Goal: Information Seeking & Learning: Learn about a topic

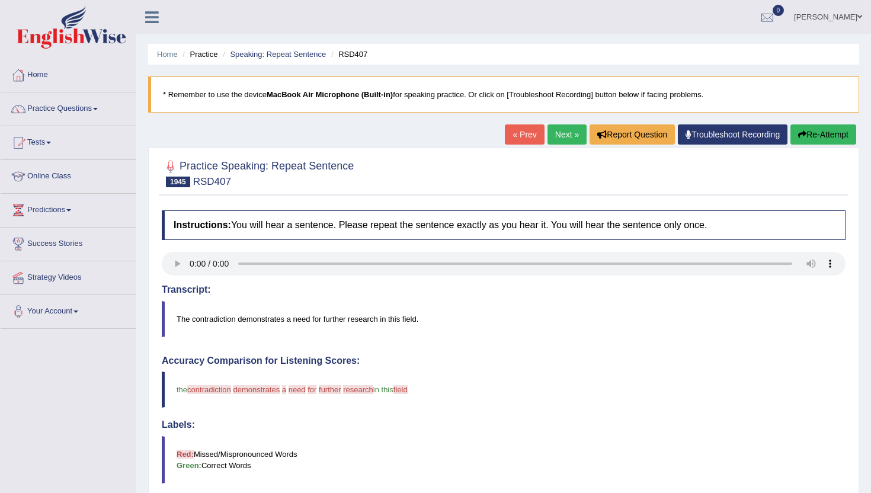
click at [474, 441] on blockquote "Red: Missed/Mispronounced Words Green: Correct Words" at bounding box center [503, 459] width 683 height 47
click at [567, 136] on link "Next »" at bounding box center [566, 134] width 39 height 20
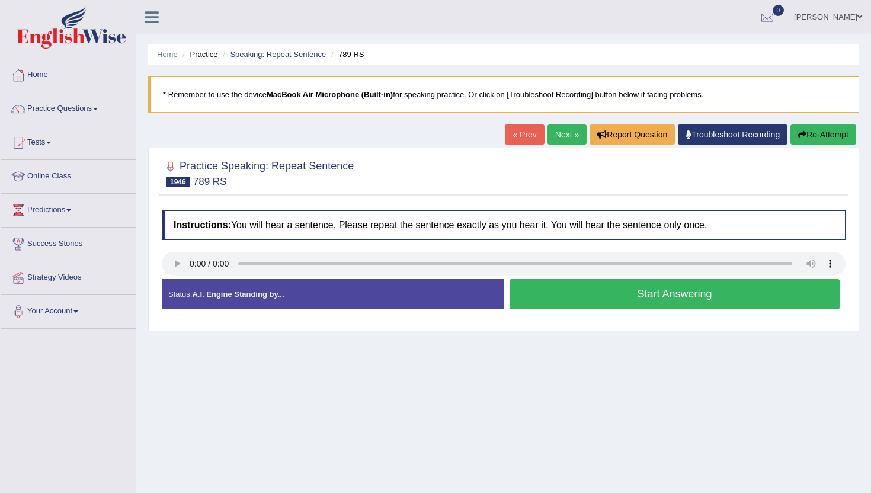
click at [579, 290] on button "Start Answering" at bounding box center [674, 294] width 330 height 30
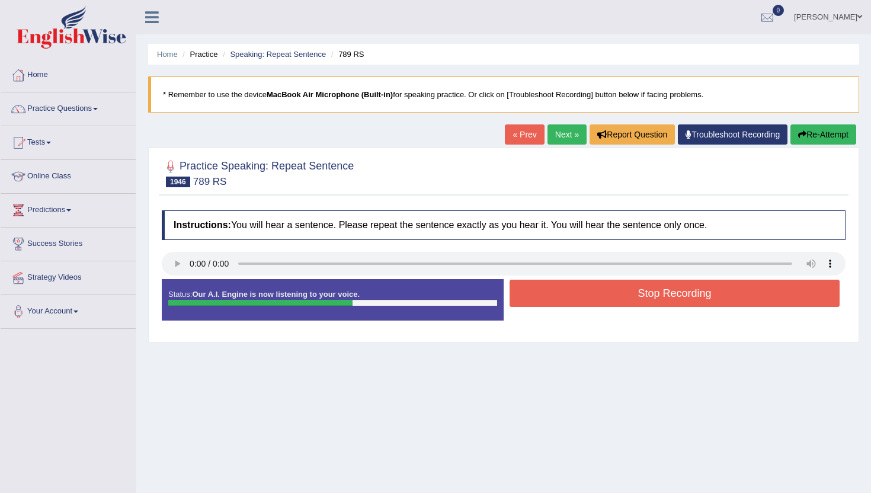
click at [579, 290] on button "Stop Recording" at bounding box center [674, 293] width 330 height 27
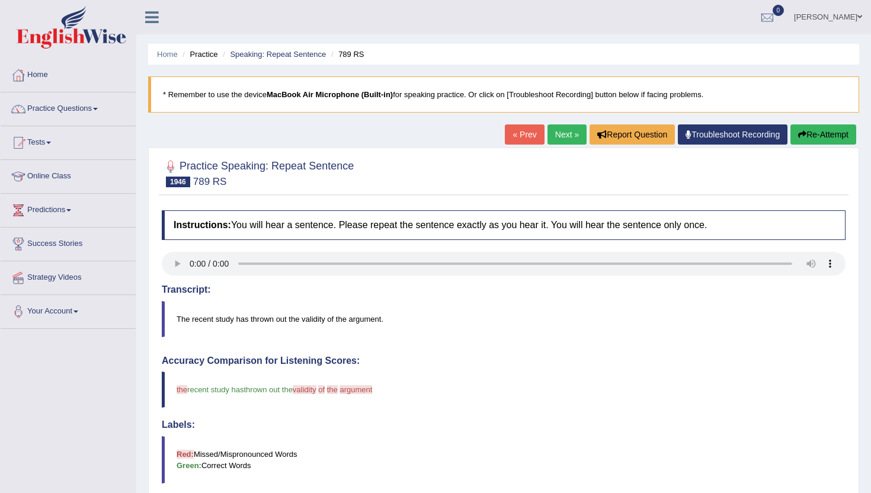
click at [564, 139] on link "Next »" at bounding box center [566, 134] width 39 height 20
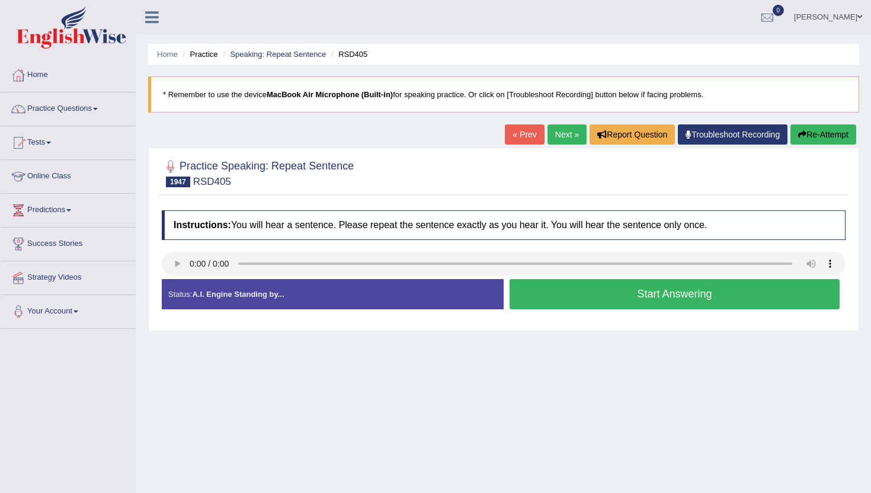
click at [585, 296] on button "Start Answering" at bounding box center [674, 294] width 330 height 30
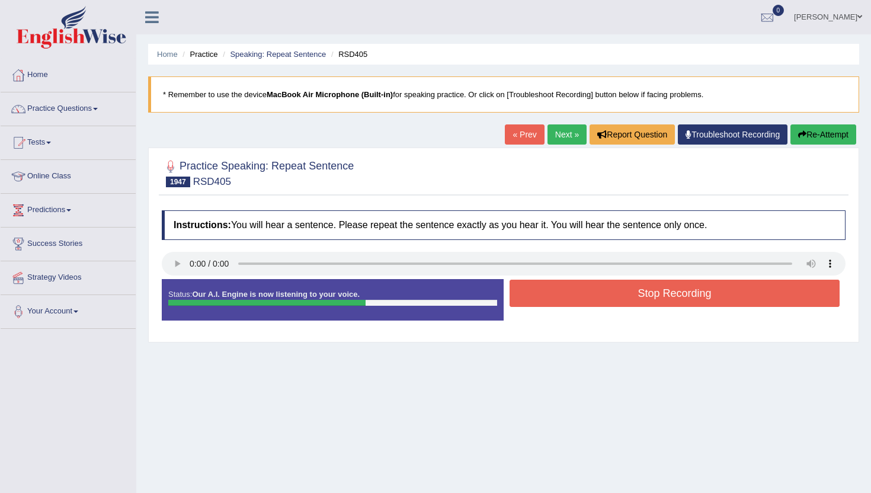
click at [585, 297] on button "Stop Recording" at bounding box center [674, 293] width 330 height 27
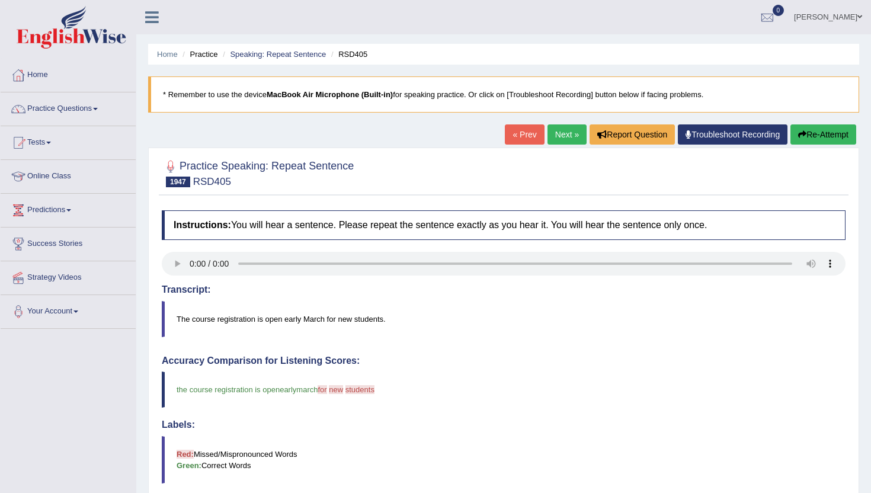
click at [556, 129] on link "Next »" at bounding box center [566, 134] width 39 height 20
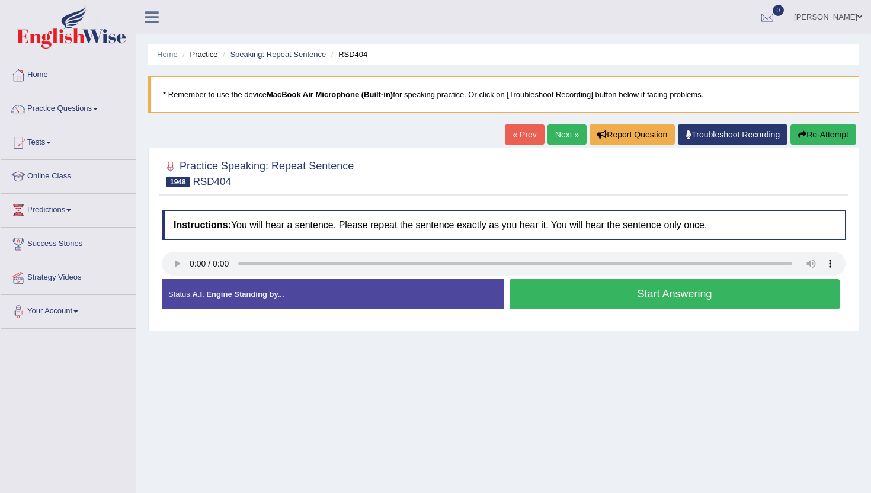
click at [535, 301] on button "Start Answering" at bounding box center [674, 294] width 330 height 30
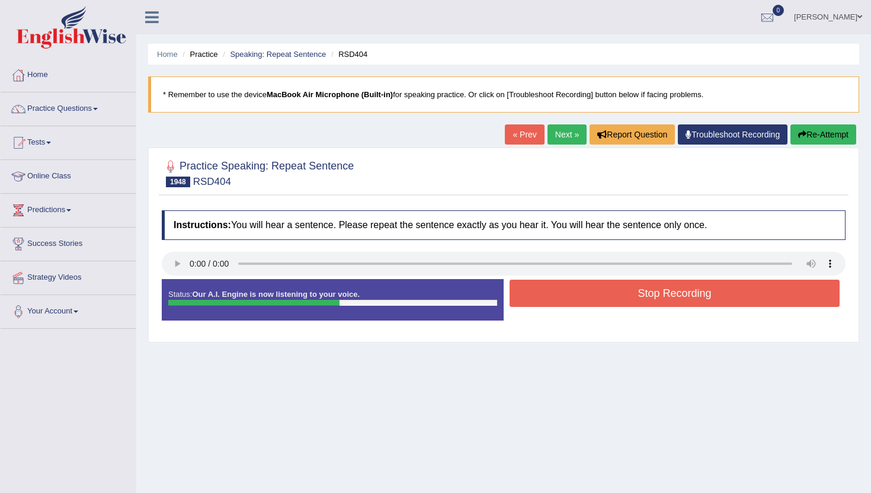
click at [535, 301] on button "Stop Recording" at bounding box center [674, 293] width 330 height 27
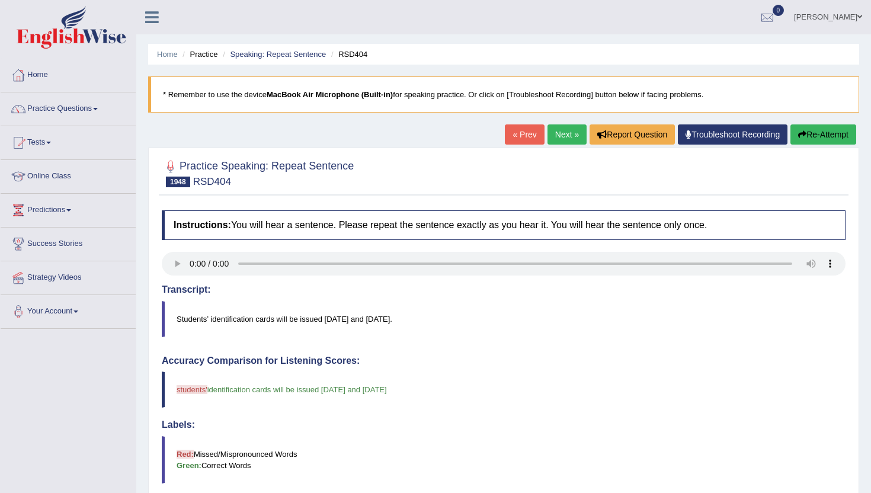
click at [560, 131] on link "Next »" at bounding box center [566, 134] width 39 height 20
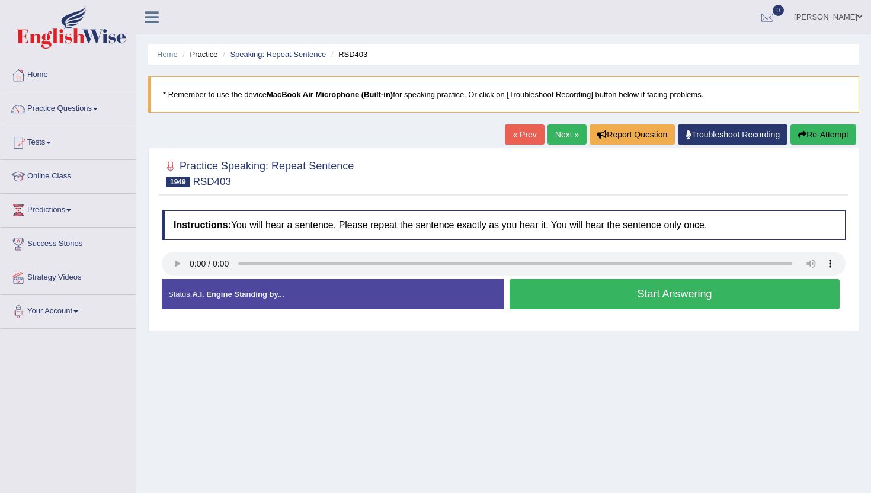
click at [634, 290] on button "Start Answering" at bounding box center [674, 294] width 330 height 30
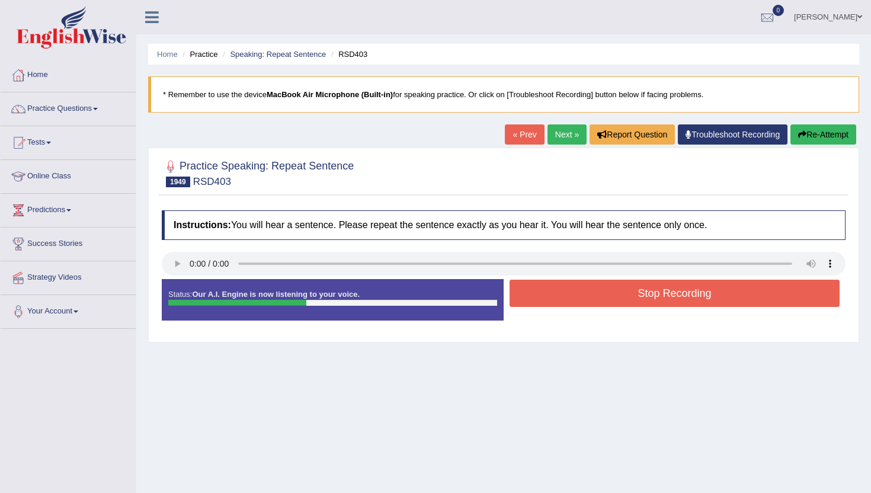
click at [634, 290] on button "Stop Recording" at bounding box center [674, 293] width 330 height 27
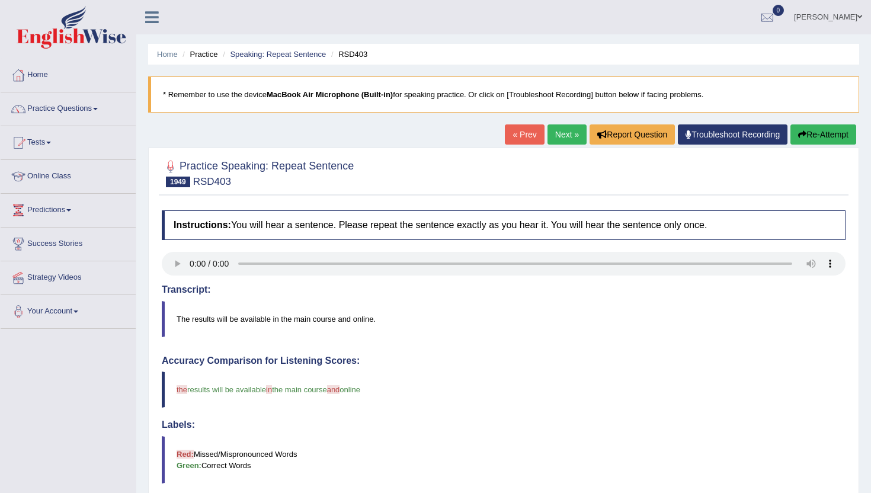
click at [560, 140] on link "Next »" at bounding box center [566, 134] width 39 height 20
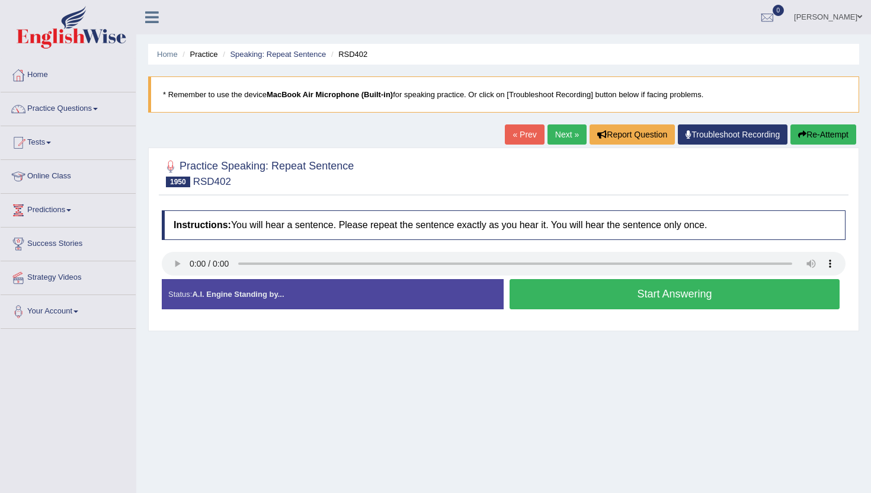
click at [196, 306] on div "Instructions: You will hear a sentence. Please repeat the sentence exactly as y…" at bounding box center [503, 264] width 689 height 120
click at [566, 305] on button "Start Answering" at bounding box center [674, 294] width 330 height 30
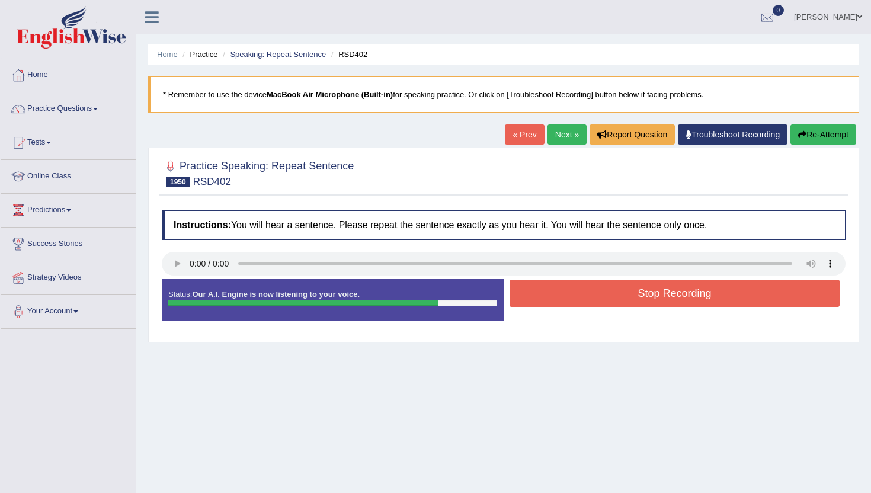
click at [572, 292] on button "Stop Recording" at bounding box center [674, 293] width 330 height 27
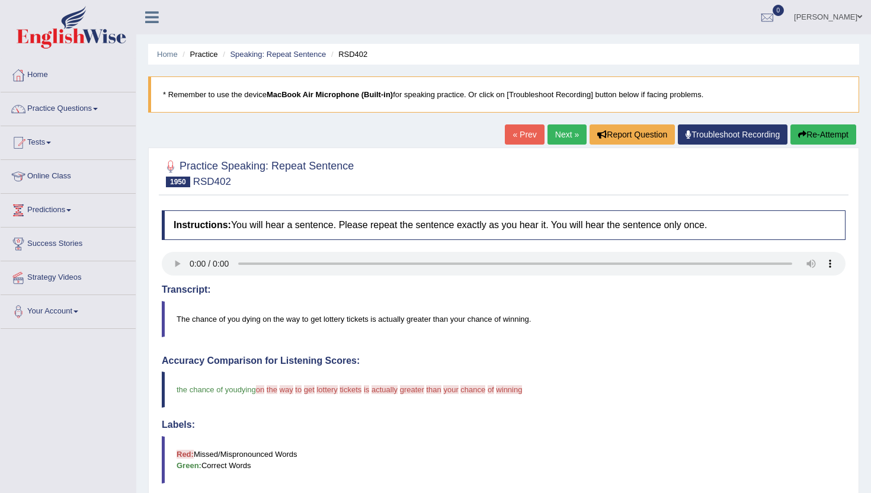
click at [566, 129] on link "Next »" at bounding box center [566, 134] width 39 height 20
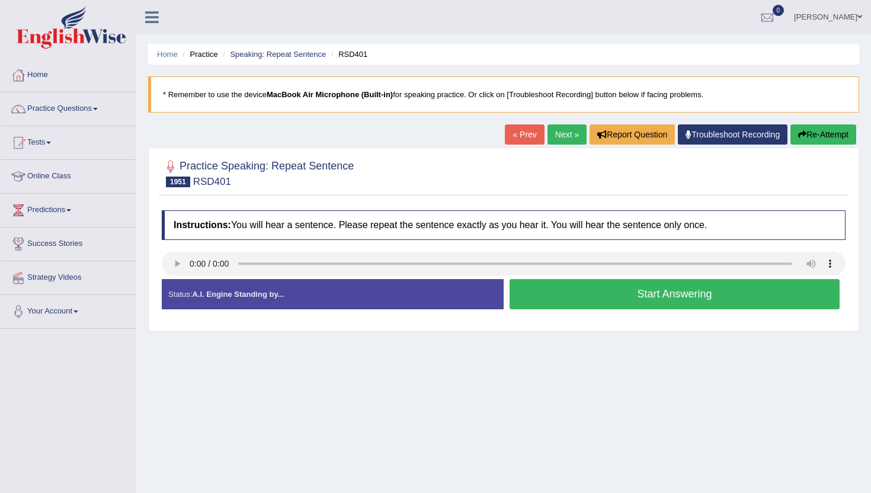
click at [538, 287] on button "Start Answering" at bounding box center [674, 294] width 330 height 30
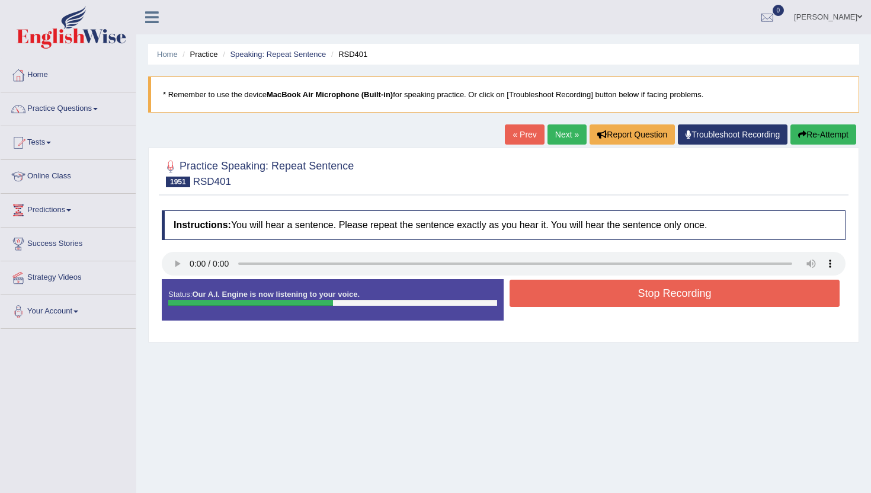
click at [538, 287] on button "Stop Recording" at bounding box center [674, 293] width 330 height 27
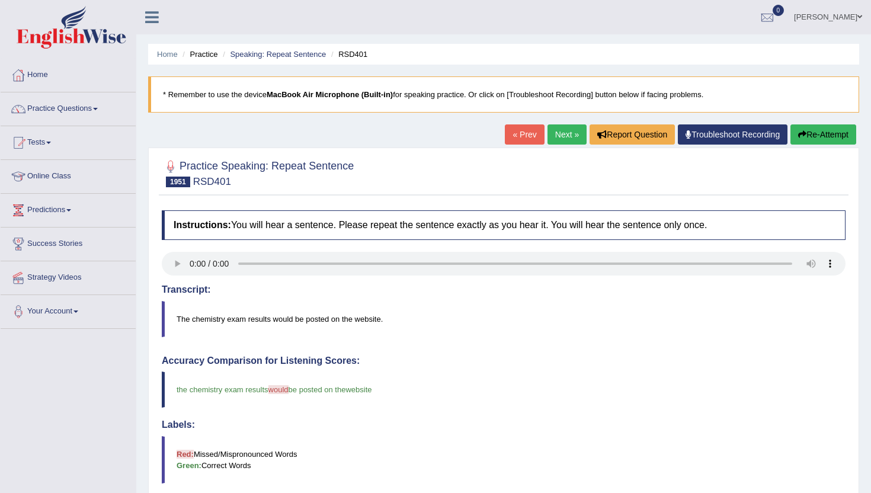
click at [555, 125] on link "Next »" at bounding box center [566, 134] width 39 height 20
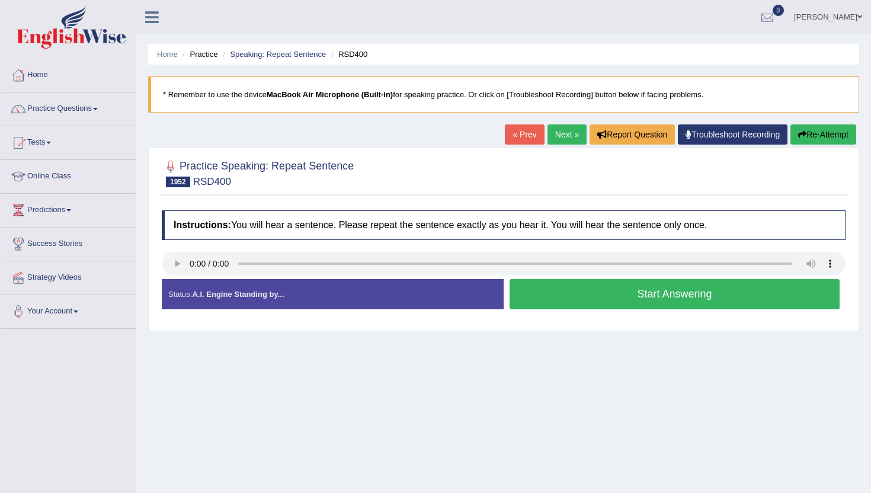
click at [657, 301] on button "Start Answering" at bounding box center [674, 294] width 330 height 30
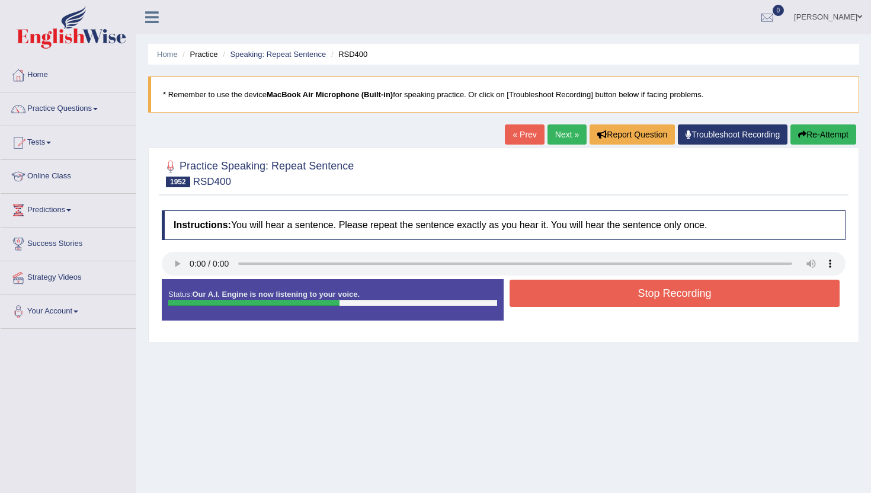
click at [657, 301] on button "Stop Recording" at bounding box center [674, 293] width 330 height 27
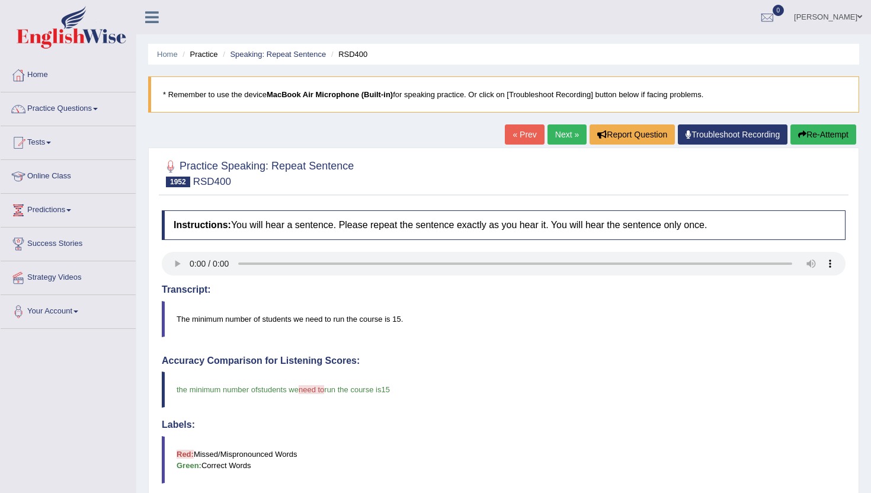
click at [572, 134] on link "Next »" at bounding box center [566, 134] width 39 height 20
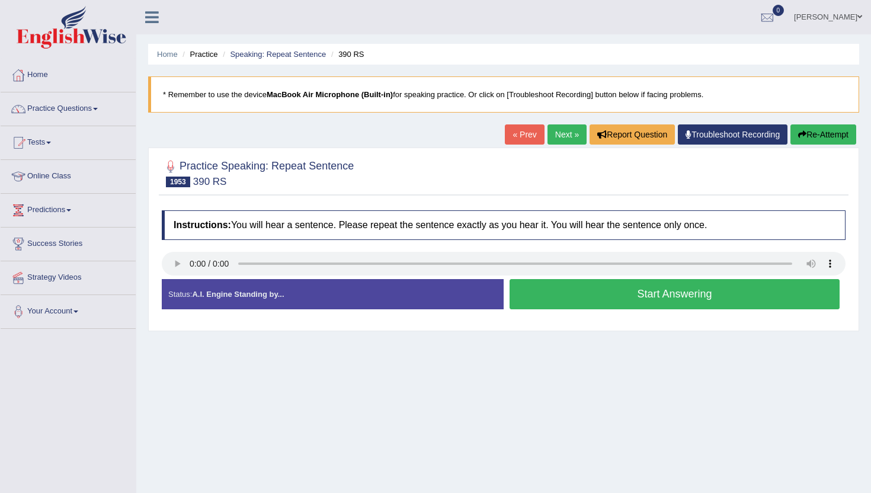
click at [547, 300] on button "Start Answering" at bounding box center [674, 294] width 330 height 30
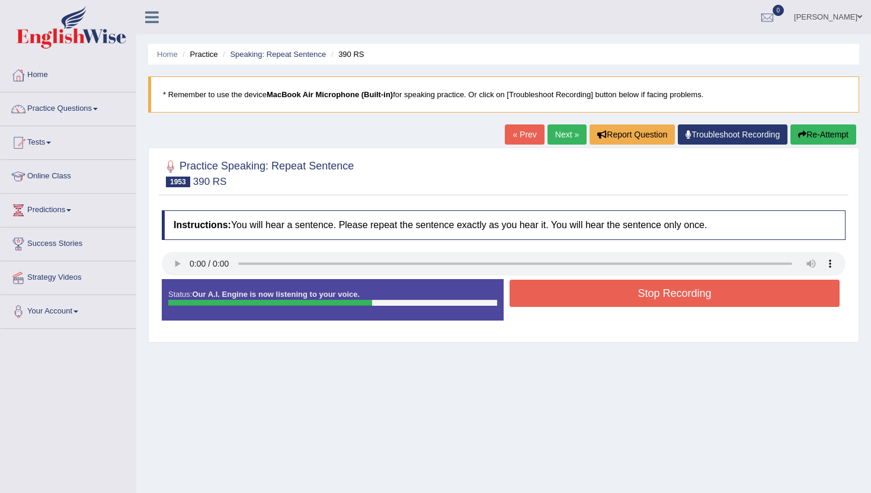
click at [547, 300] on button "Stop Recording" at bounding box center [674, 293] width 330 height 27
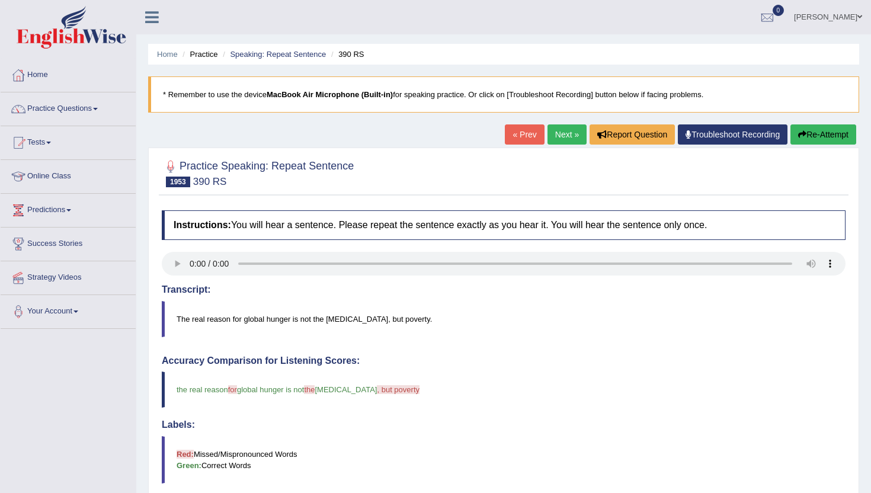
click at [564, 129] on link "Next »" at bounding box center [566, 134] width 39 height 20
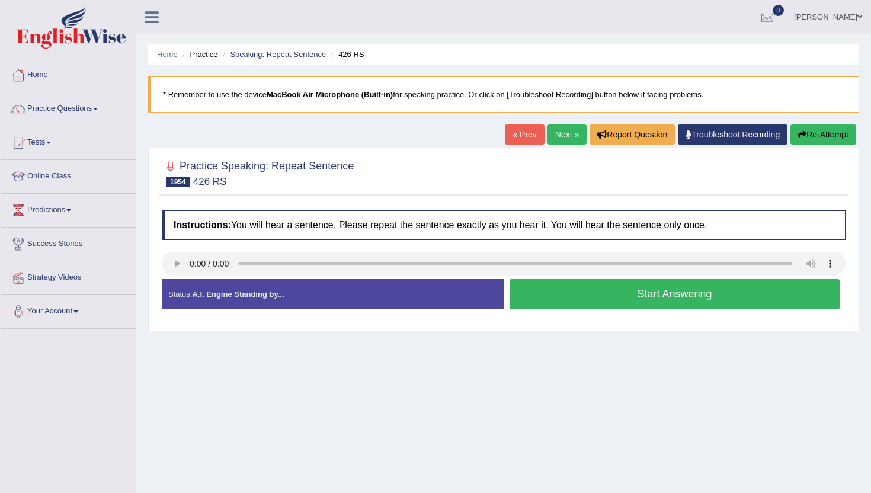
click at [269, 439] on div "Home Practice Speaking: Repeat Sentence 426 RS * Remember to use the device Mac…" at bounding box center [503, 296] width 734 height 592
click at [518, 299] on button "Start Answering" at bounding box center [674, 294] width 330 height 30
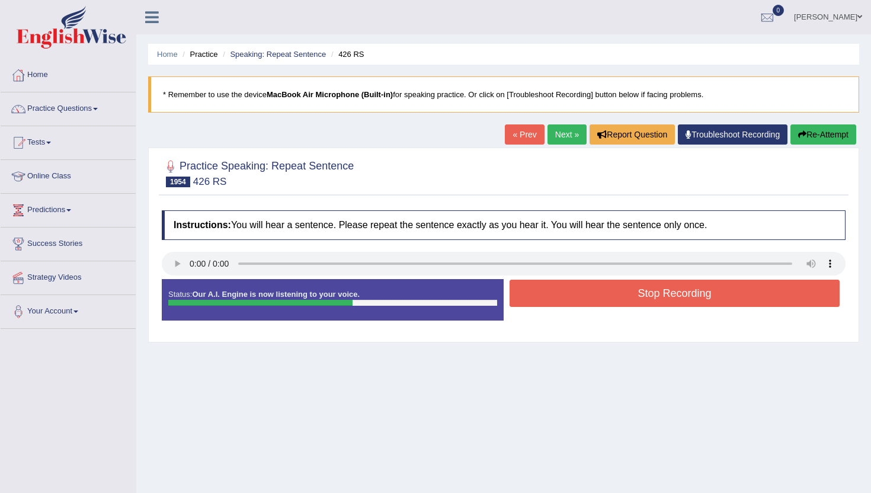
click at [518, 299] on button "Stop Recording" at bounding box center [674, 293] width 330 height 27
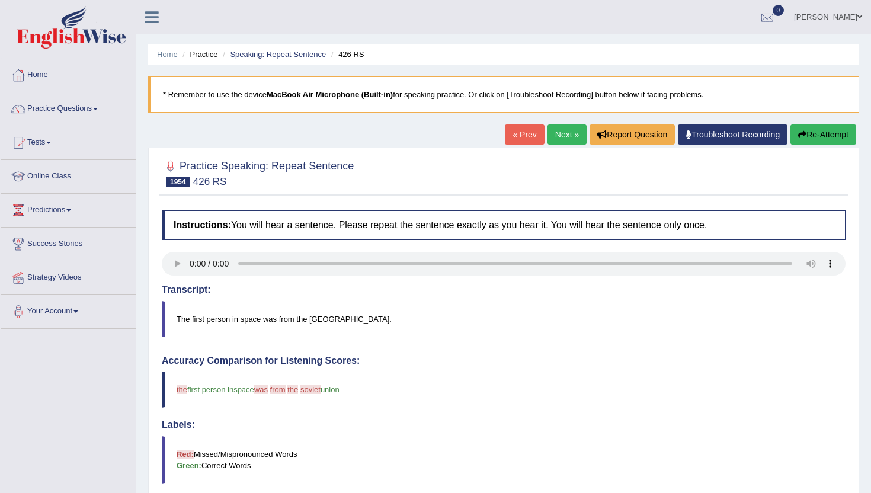
click at [551, 135] on link "Next »" at bounding box center [566, 134] width 39 height 20
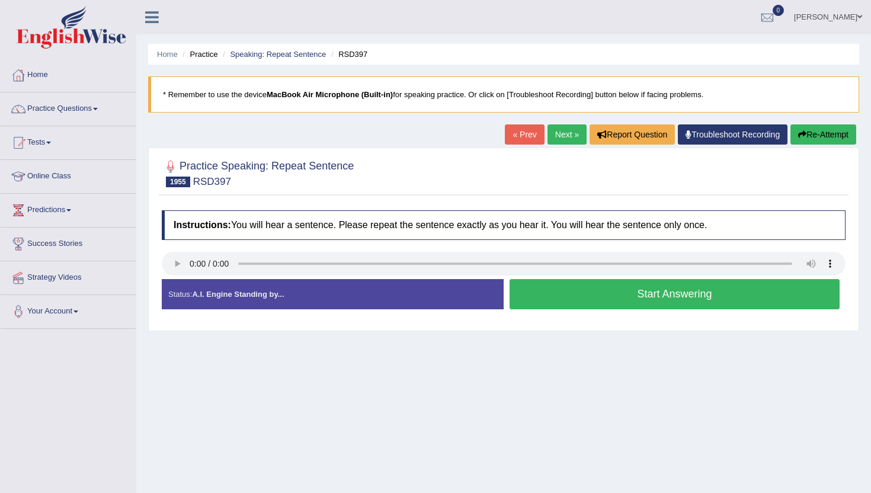
click at [545, 306] on button "Start Answering" at bounding box center [674, 294] width 330 height 30
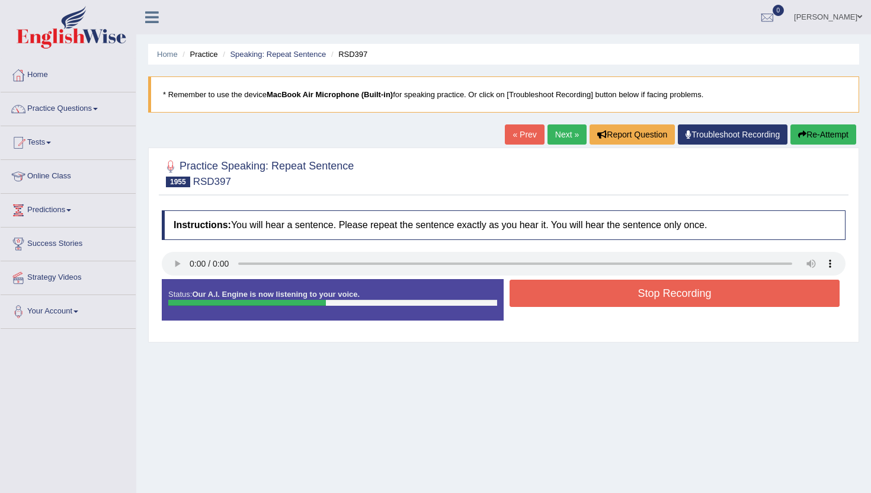
click at [547, 292] on button "Stop Recording" at bounding box center [674, 293] width 330 height 27
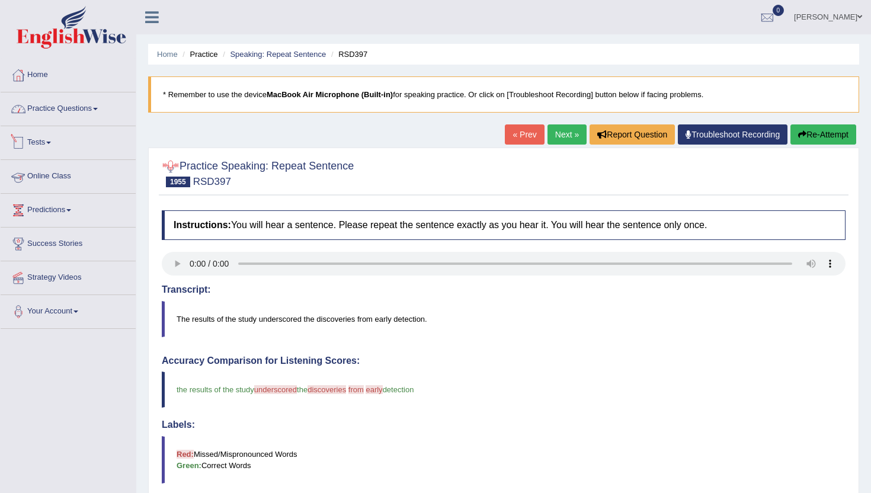
click at [60, 105] on link "Practice Questions" at bounding box center [68, 107] width 135 height 30
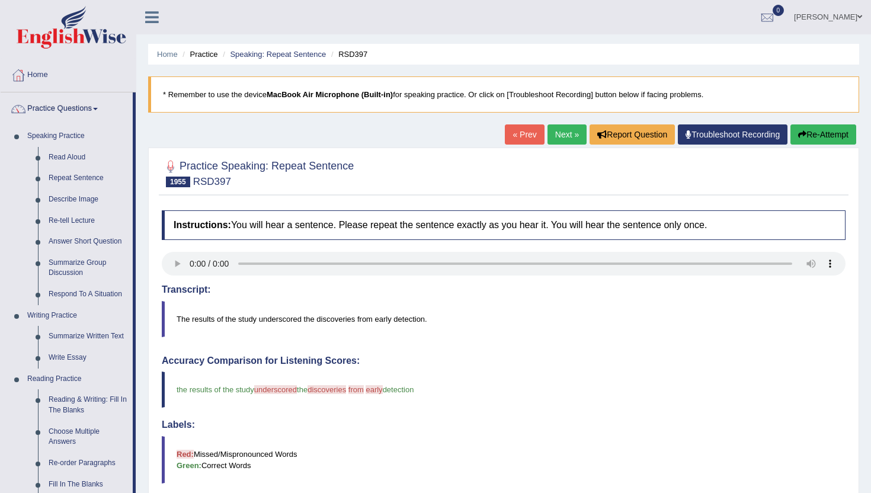
click at [146, 470] on div "Home Practice Speaking: Repeat Sentence RSD397 * Remember to use the device Mac…" at bounding box center [503, 385] width 734 height 771
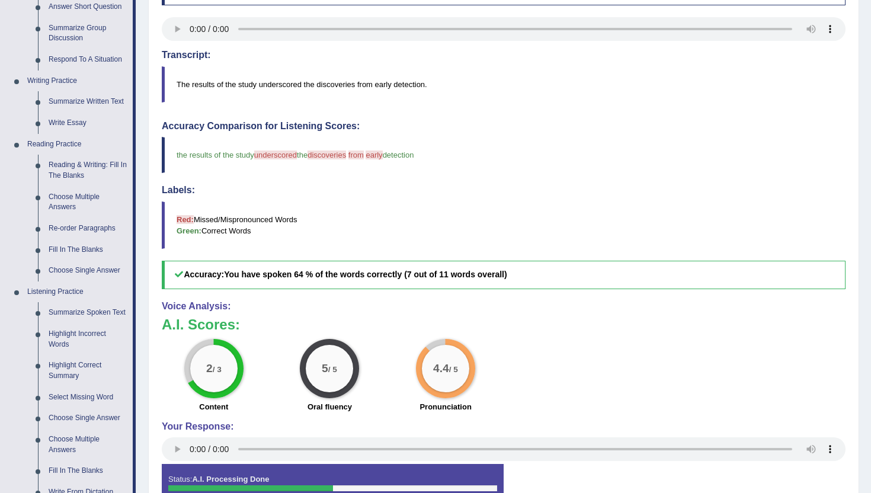
scroll to position [237, 0]
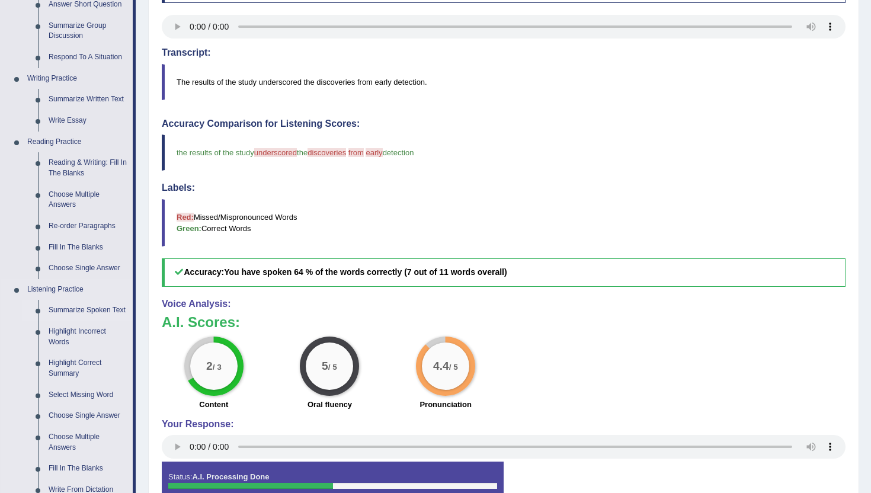
click at [63, 304] on link "Summarize Spoken Text" at bounding box center [87, 310] width 89 height 21
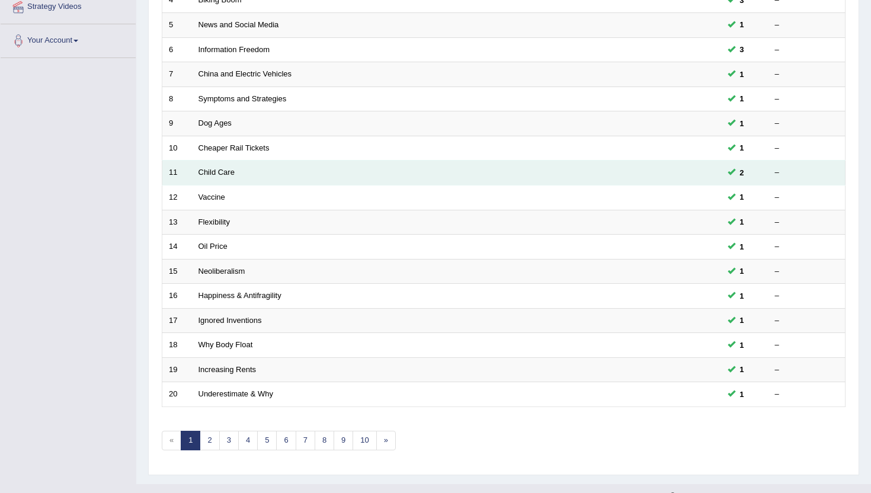
scroll to position [284, 0]
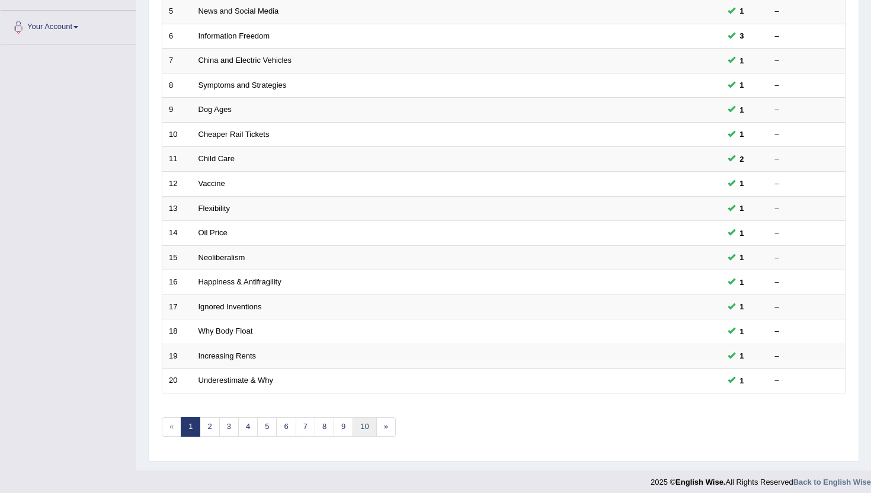
click at [358, 425] on link "10" at bounding box center [364, 427] width 24 height 20
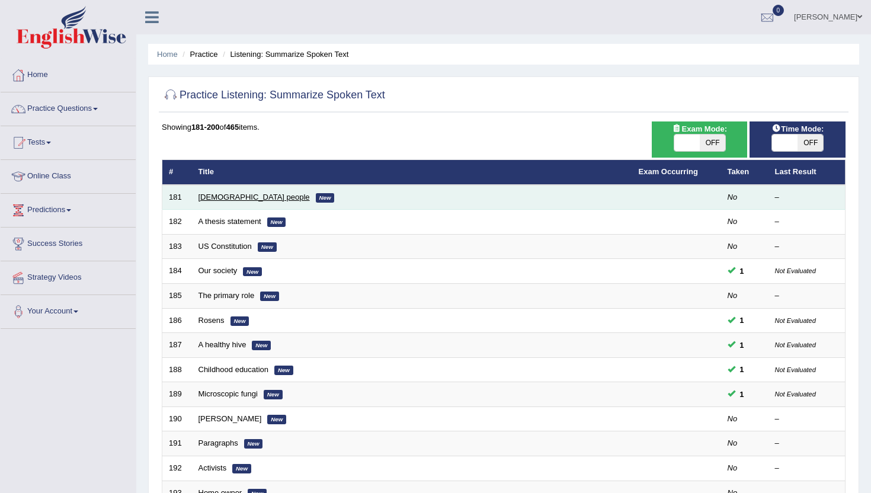
click at [224, 194] on link "[DEMOGRAPHIC_DATA] people" at bounding box center [253, 196] width 111 height 9
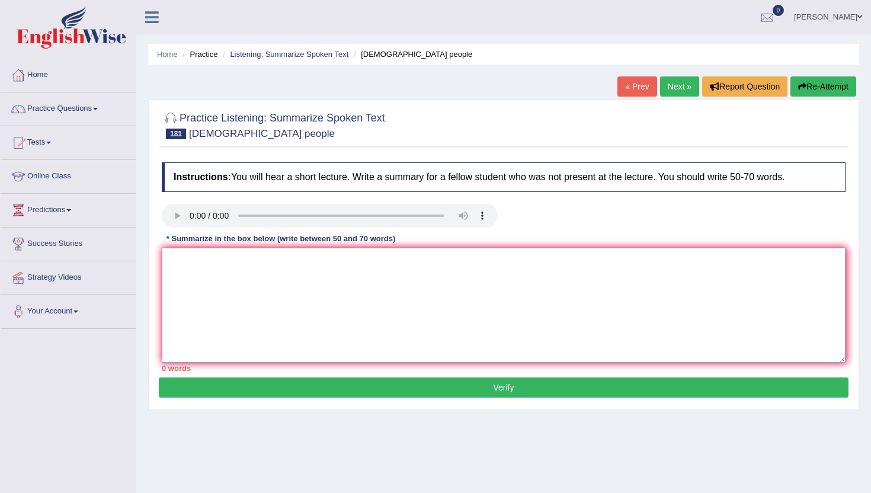
click at [193, 295] on textarea at bounding box center [503, 305] width 683 height 115
click at [238, 265] on textarea "A noteworthy point in the lecture was" at bounding box center [503, 305] width 683 height 115
click at [372, 276] on textarea "A noteworthy point revealed in the lecture was" at bounding box center [503, 305] width 683 height 115
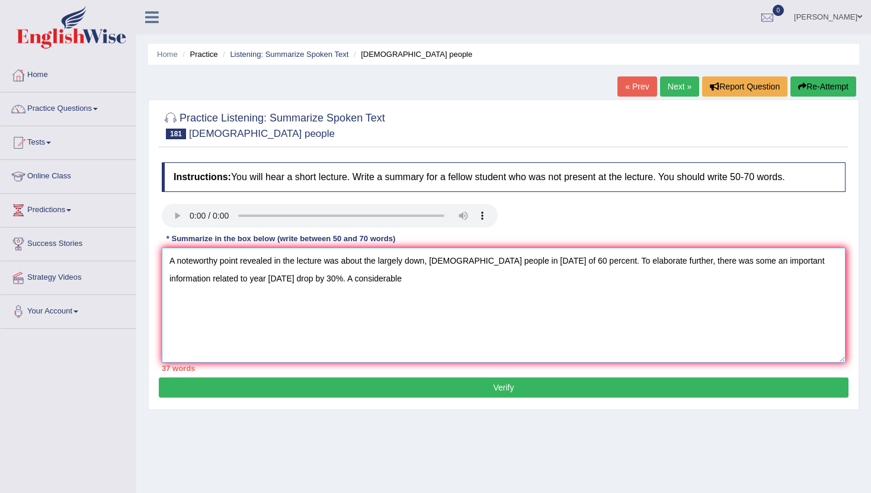
click at [316, 285] on textarea "A noteworthy point revealed in the lecture was about the largely down, chinese …" at bounding box center [503, 305] width 683 height 115
click at [383, 279] on textarea "A noteworthy point revealed in the lecture was about the largely down, chinese …" at bounding box center [503, 305] width 683 height 115
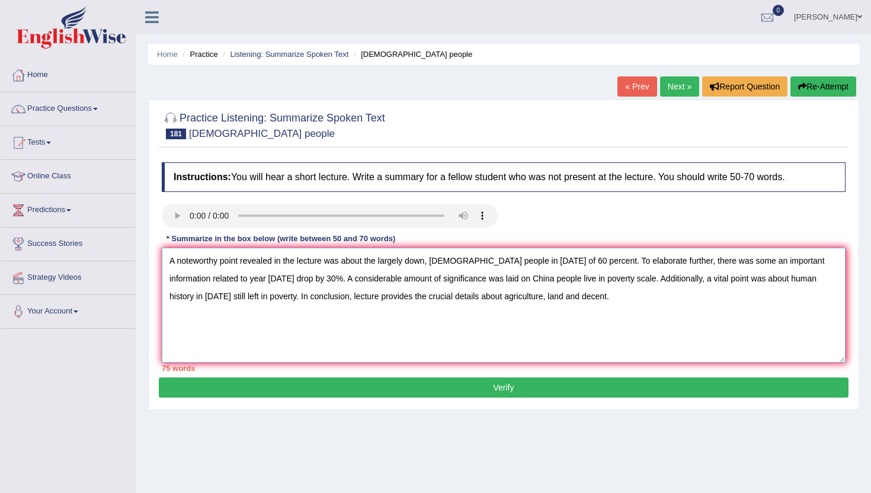
type textarea "A noteworthy point revealed in the lecture was about the largely down, chinese …"
click at [386, 389] on button "Verify" at bounding box center [503, 387] width 689 height 20
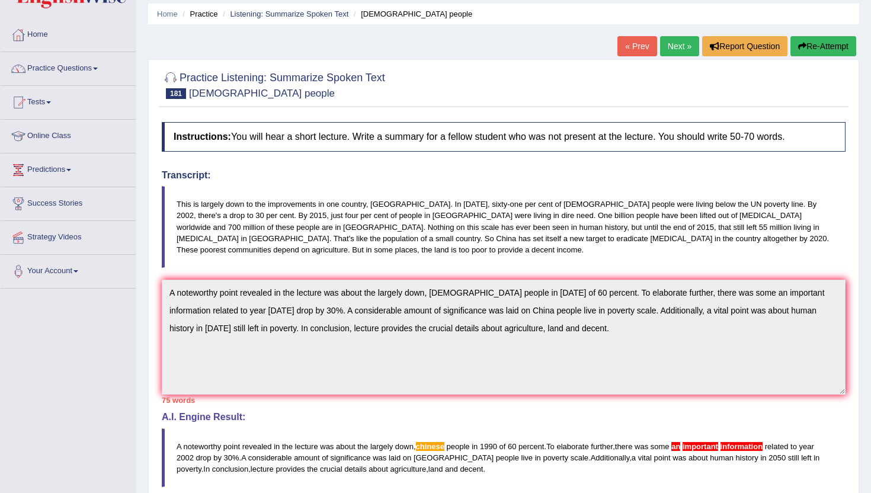
scroll to position [24, 0]
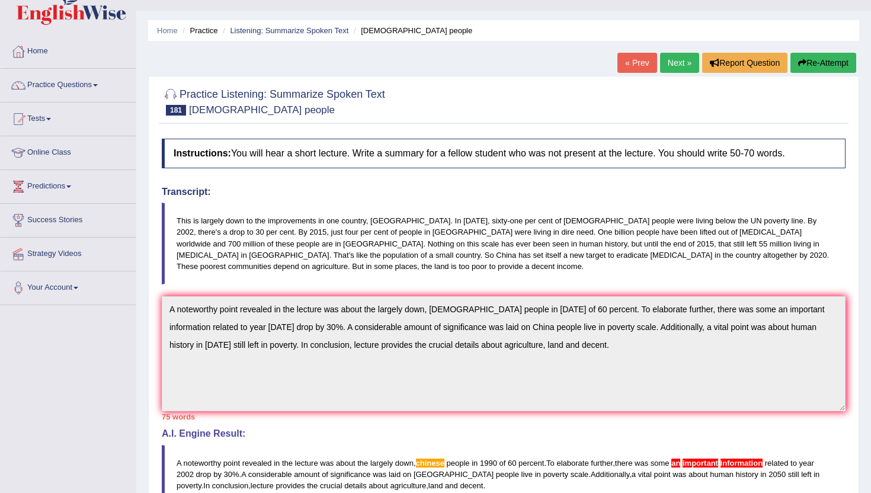
click at [672, 59] on link "Next »" at bounding box center [679, 63] width 39 height 20
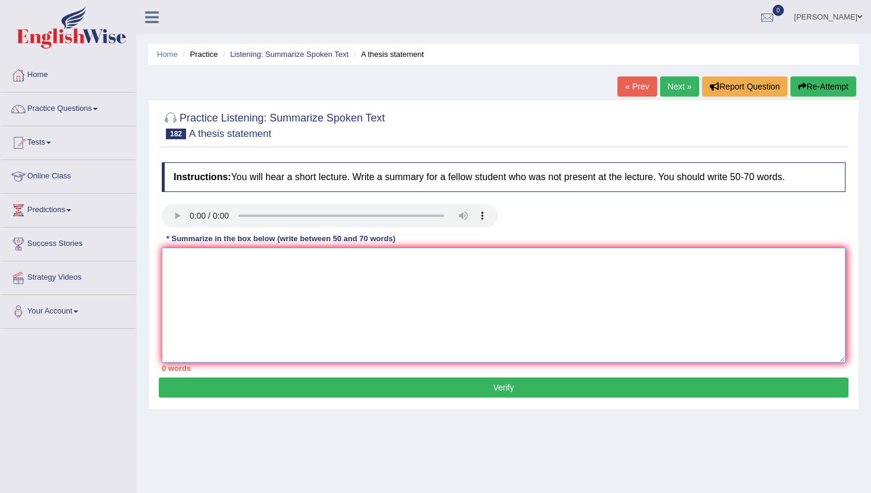
click at [229, 274] on textarea at bounding box center [503, 305] width 683 height 115
click at [219, 316] on textarea at bounding box center [503, 305] width 683 height 115
click at [758, 271] on textarea "A noetworthy point revealed in the lecture was about the when you making an arg…" at bounding box center [503, 305] width 683 height 115
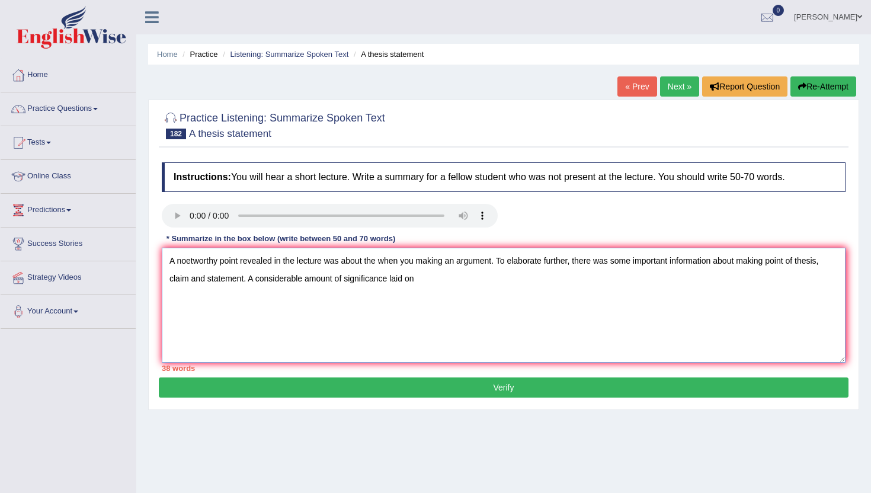
click at [390, 282] on textarea "A noetworthy point revealed in the lecture was about the when you making an arg…" at bounding box center [503, 305] width 683 height 115
click at [448, 284] on textarea "A noetworthy point revealed in the lecture was about the when you making an arg…" at bounding box center [503, 305] width 683 height 115
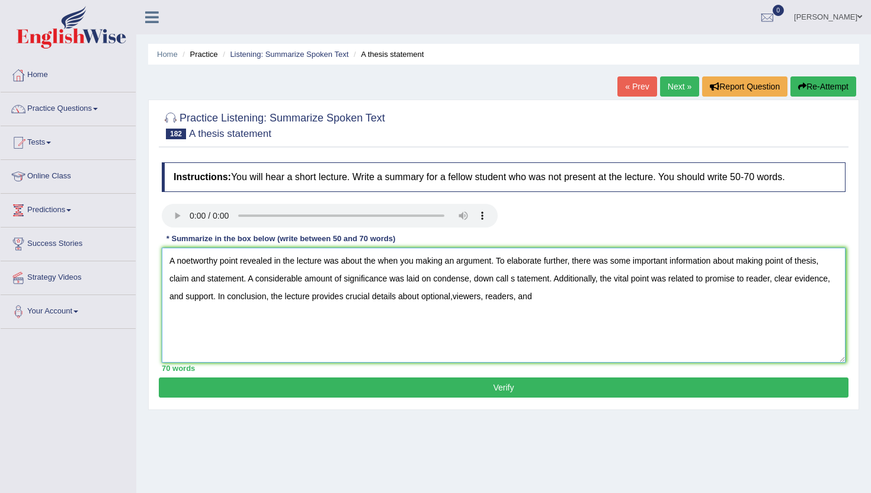
click at [519, 282] on textarea "A noetworthy point revealed in the lecture was about the when you making an arg…" at bounding box center [503, 305] width 683 height 115
click at [564, 299] on textarea "A noetworthy point revealed in the lecture was about the when you making an arg…" at bounding box center [503, 305] width 683 height 115
click at [455, 298] on textarea "A noetworthy point revealed in the lecture was about the when you making an arg…" at bounding box center [503, 305] width 683 height 115
click at [427, 300] on textarea "A noetworthy point revealed in the lecture was about the when you making an arg…" at bounding box center [503, 305] width 683 height 115
click at [378, 264] on textarea "A noetworthy point revealed in the lecture was about the when you making an arg…" at bounding box center [503, 305] width 683 height 115
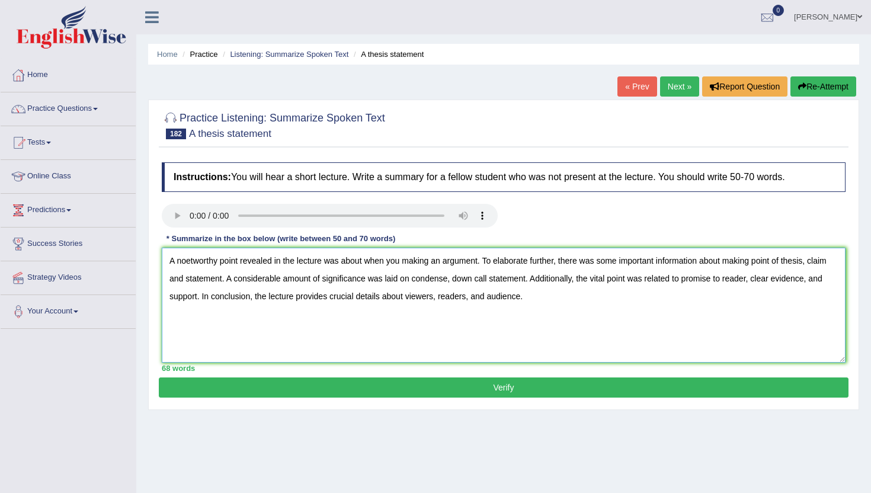
type textarea "A noetworthy point revealed in the lecture was about when you making an argumen…"
click at [426, 386] on button "Verify" at bounding box center [503, 387] width 689 height 20
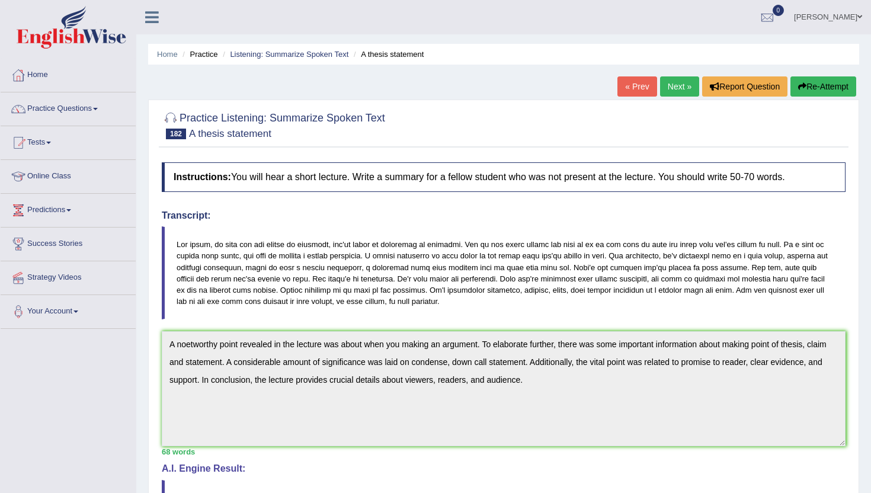
click at [809, 86] on button "Re-Attempt" at bounding box center [823, 86] width 66 height 20
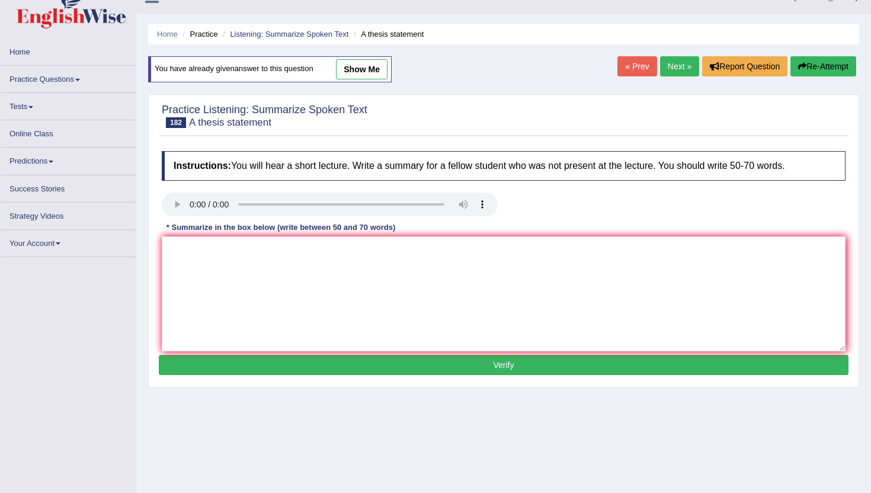
scroll to position [32, 0]
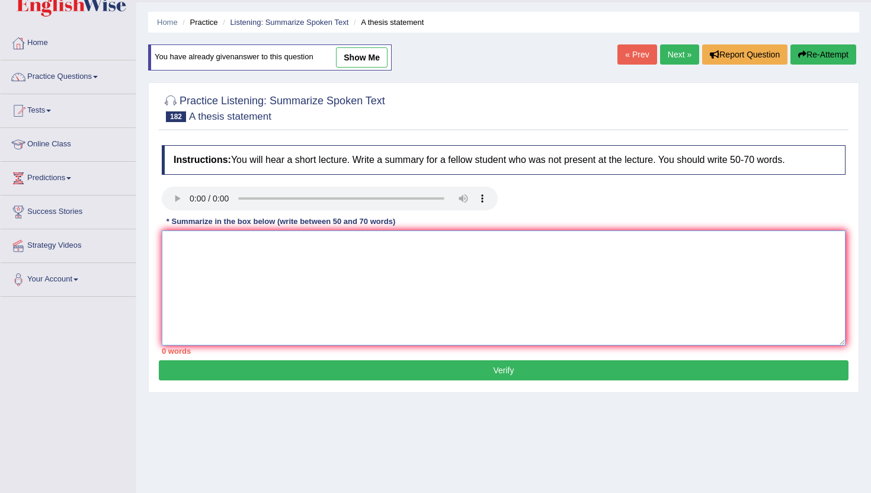
click at [261, 297] on textarea at bounding box center [503, 287] width 683 height 115
paste textarea "A noetworthy point revealed in the lecture was about when you making an argumen…"
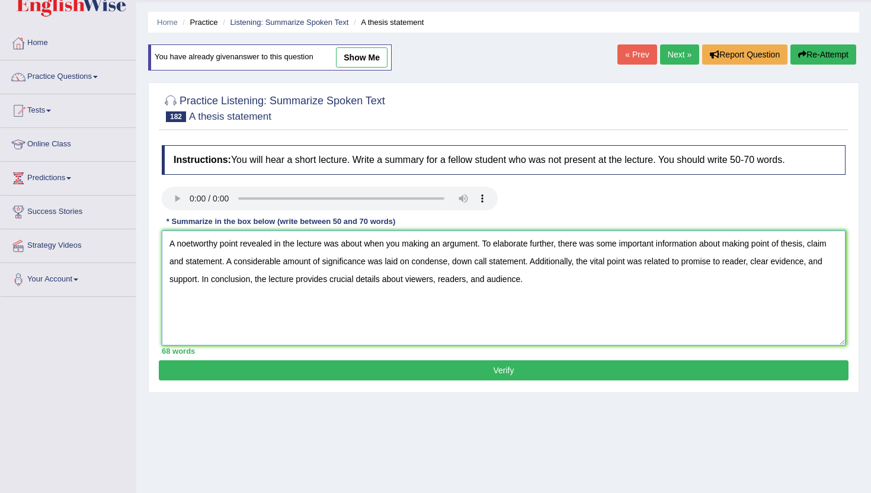
click at [193, 247] on textarea "A noetworthy point revealed in the lecture was about when you making an argumen…" at bounding box center [503, 287] width 683 height 115
type textarea "A noteworthy point revealed in the lecture was about when you making an argumen…"
click at [210, 368] on button "Verify" at bounding box center [503, 370] width 689 height 20
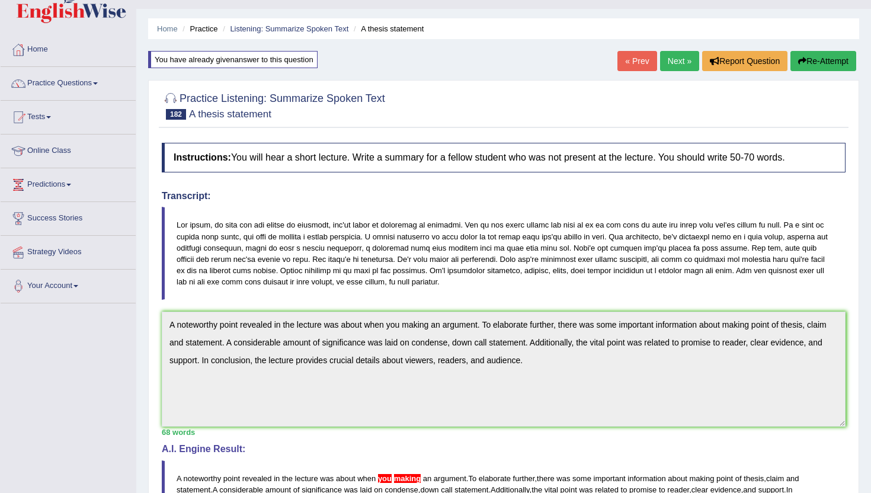
scroll to position [0, 0]
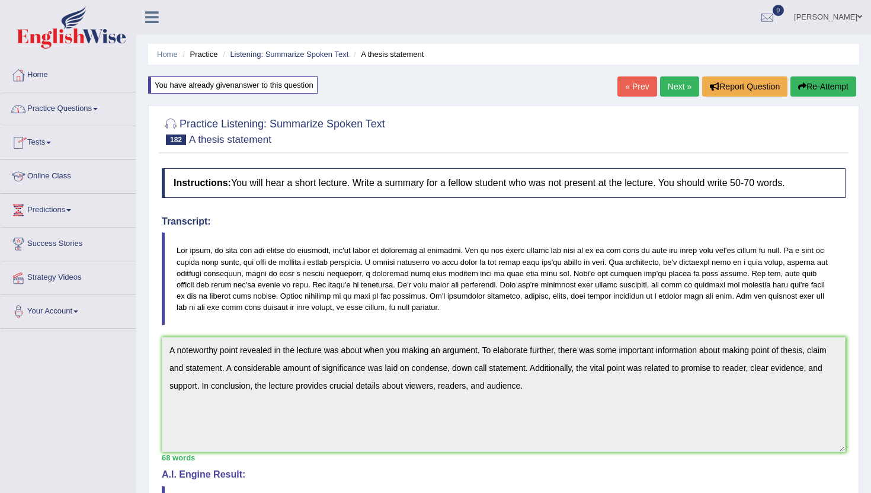
click at [52, 109] on link "Practice Questions" at bounding box center [68, 107] width 135 height 30
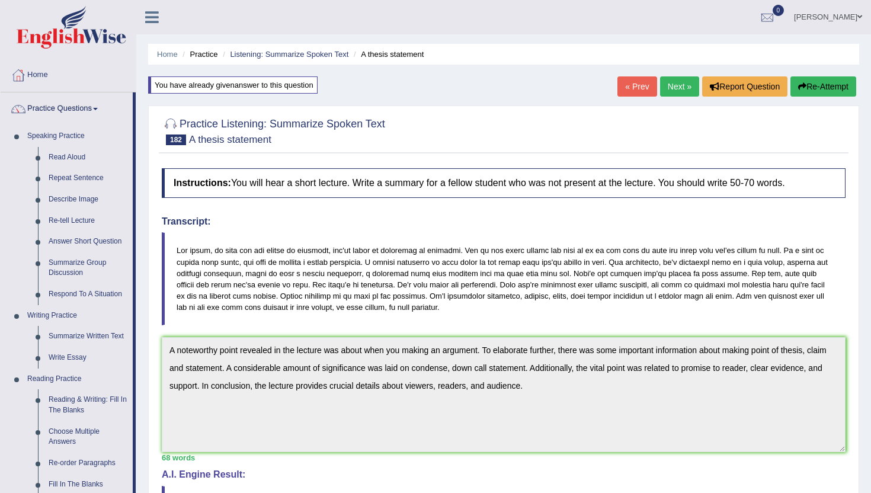
click at [140, 479] on div "Home Practice Listening: Summarize Spoken Text A thesis statement You have alre…" at bounding box center [503, 369] width 734 height 739
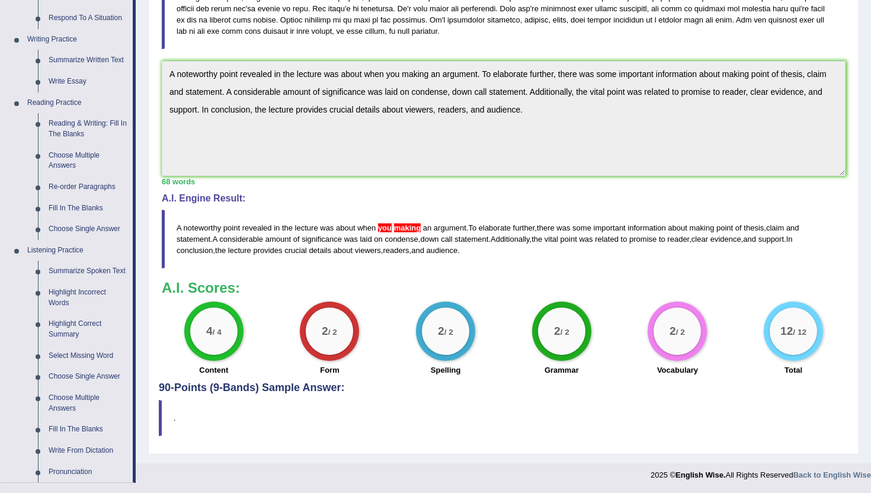
scroll to position [284, 0]
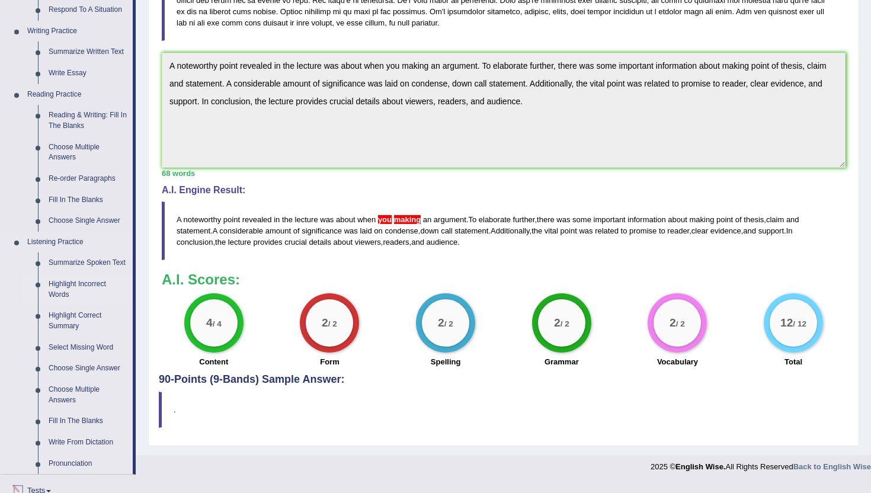
click at [70, 296] on link "Highlight Incorrect Words" at bounding box center [87, 289] width 89 height 31
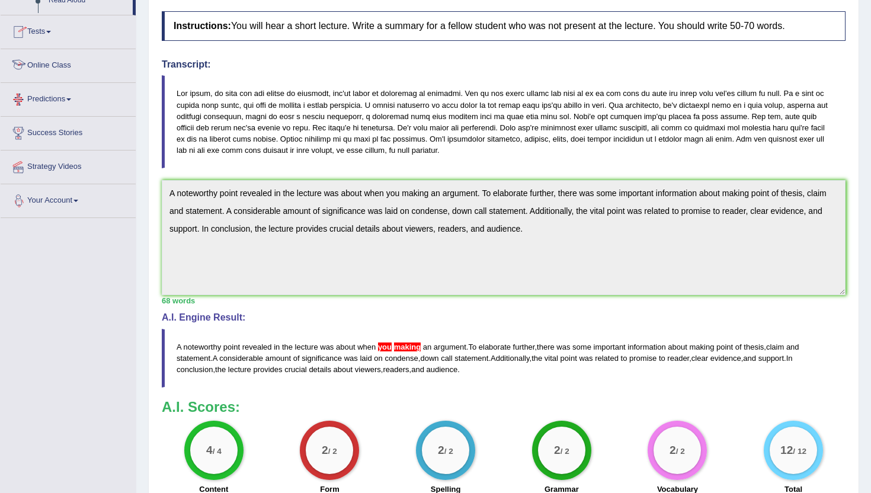
scroll to position [235, 0]
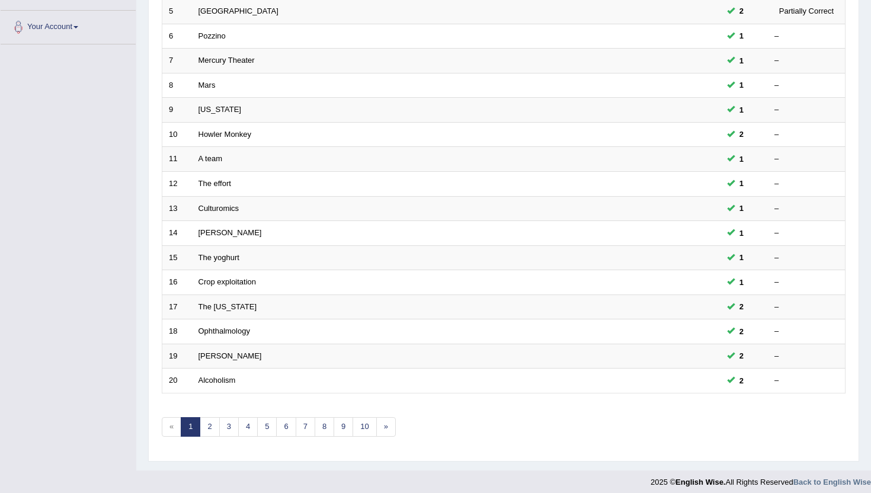
scroll to position [291, 0]
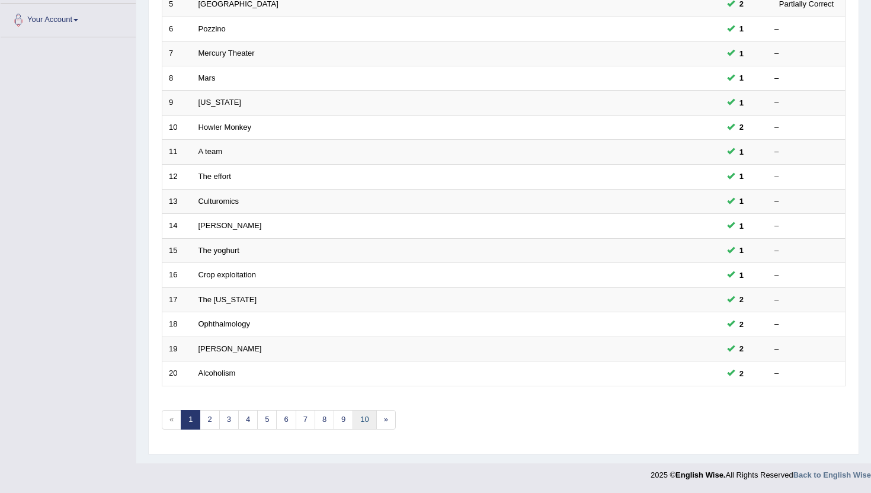
click at [367, 415] on link "10" at bounding box center [364, 420] width 24 height 20
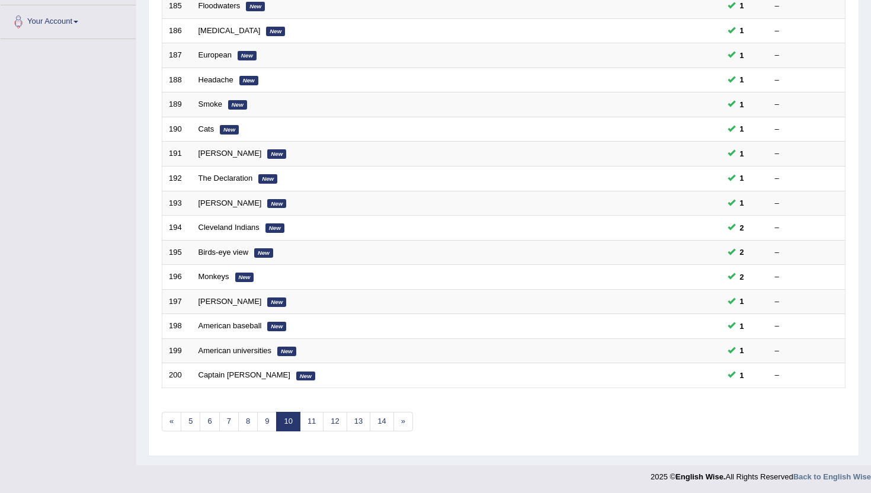
scroll to position [291, 0]
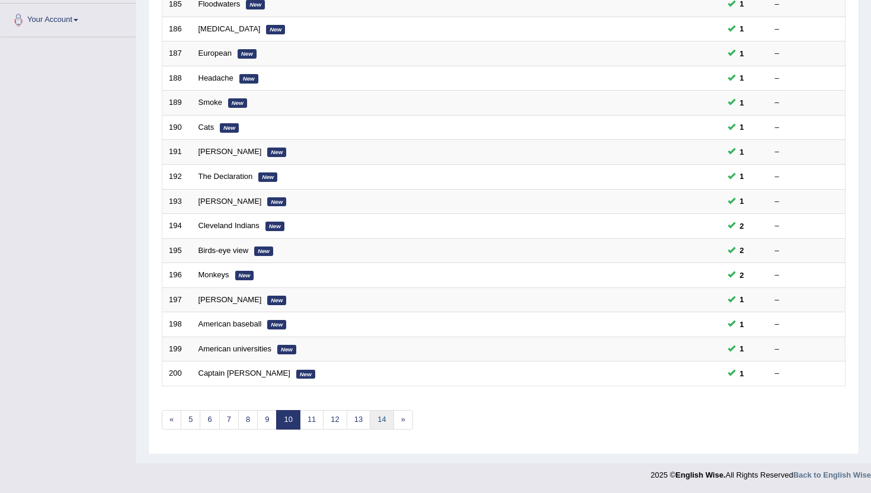
click at [375, 422] on link "14" at bounding box center [382, 420] width 24 height 20
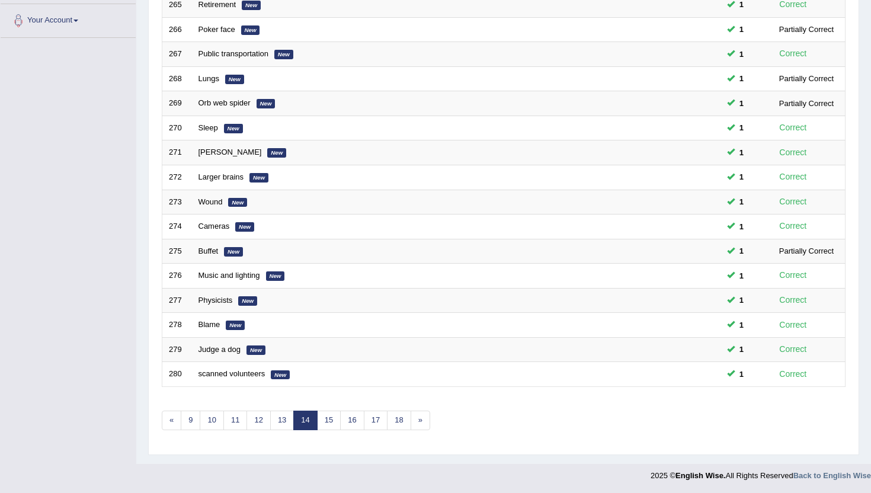
scroll to position [291, 0]
click at [378, 424] on link "17" at bounding box center [376, 420] width 24 height 20
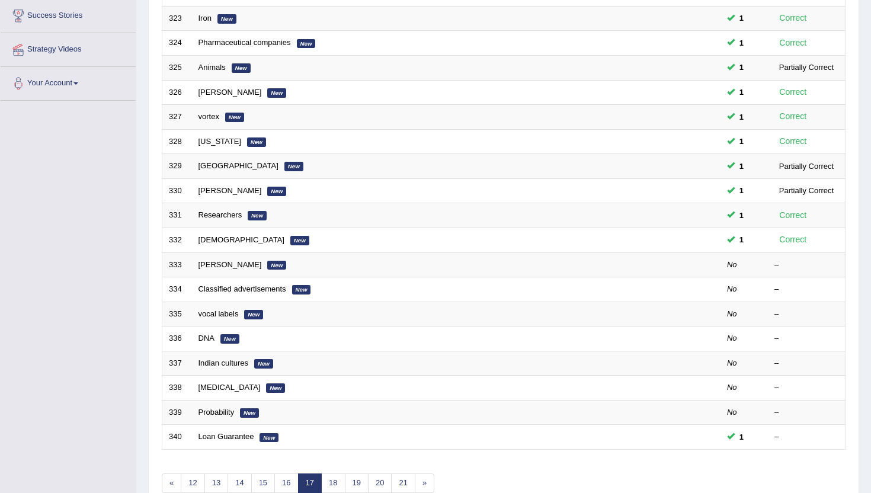
scroll to position [237, 0]
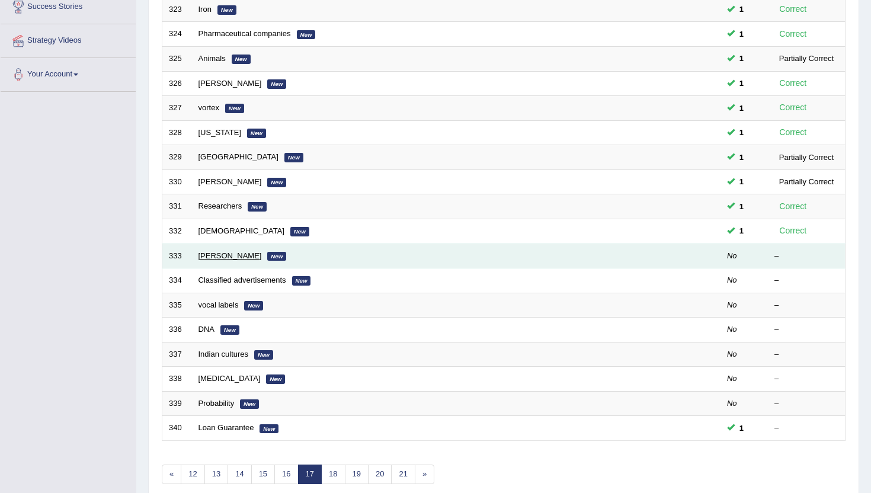
click at [222, 256] on link "[PERSON_NAME]" at bounding box center [229, 255] width 63 height 9
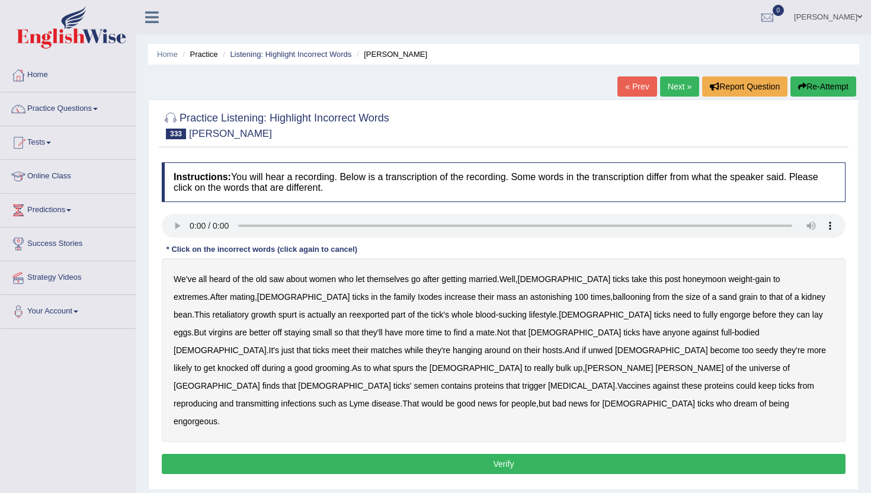
click at [248, 310] on b "retaliatory" at bounding box center [230, 314] width 36 height 9
click at [349, 313] on b "reexported" at bounding box center [369, 314] width 40 height 9
click at [734, 332] on b "bodied" at bounding box center [746, 332] width 25 height 9
click at [756, 352] on b "seedy" at bounding box center [767, 349] width 22 height 9
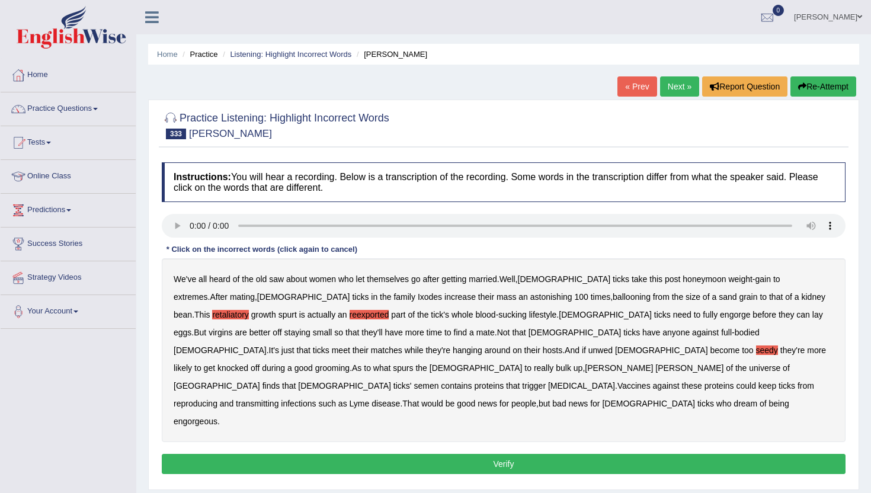
click at [749, 367] on b "universe" at bounding box center [764, 367] width 31 height 9
click at [612, 454] on button "Verify" at bounding box center [503, 464] width 683 height 20
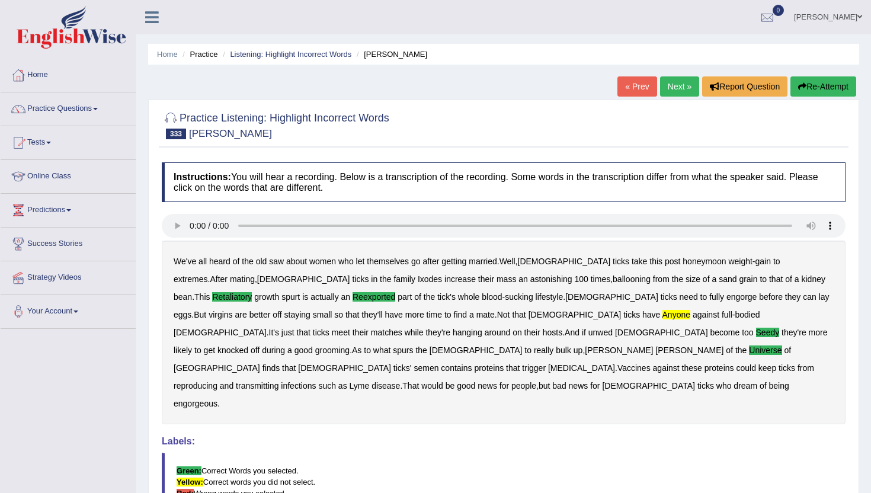
click at [670, 82] on link "Next »" at bounding box center [679, 86] width 39 height 20
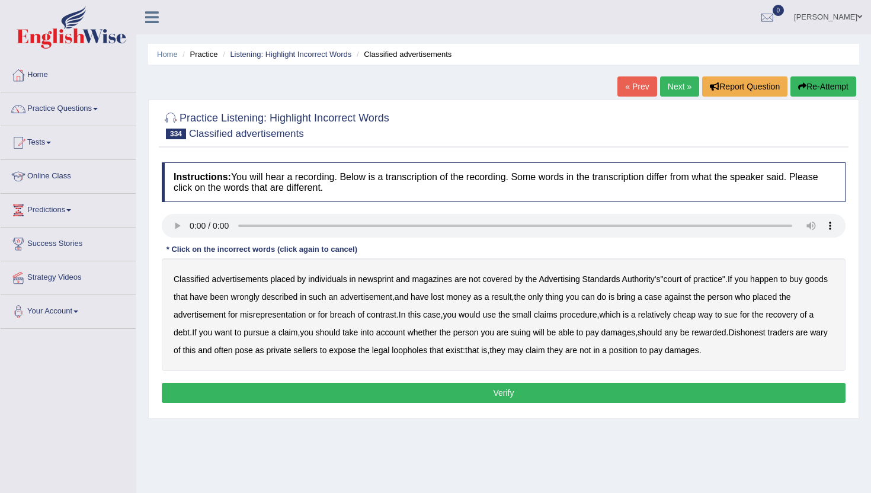
click at [389, 280] on b "newsprint" at bounding box center [376, 278] width 36 height 9
click at [377, 317] on b "contrast" at bounding box center [382, 314] width 30 height 9
click at [723, 333] on b "rewarded" at bounding box center [708, 332] width 34 height 9
click at [355, 348] on b "expose" at bounding box center [342, 349] width 27 height 9
click at [691, 390] on button "Verify" at bounding box center [503, 393] width 683 height 20
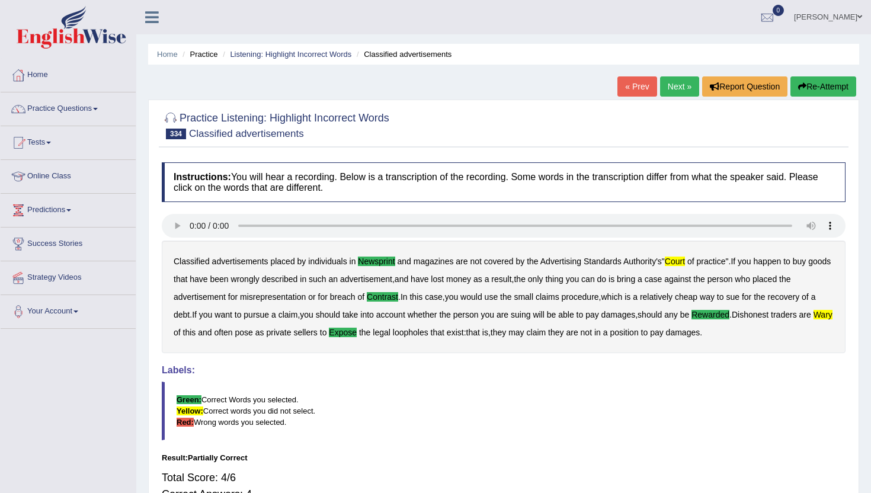
click at [670, 85] on link "Next »" at bounding box center [679, 86] width 39 height 20
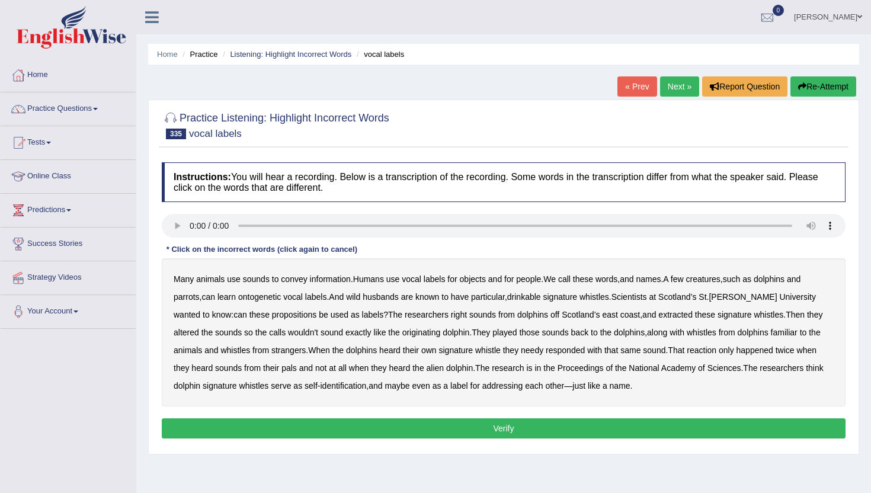
click at [273, 296] on b "ontogenetic" at bounding box center [259, 296] width 43 height 9
click at [390, 293] on b "husbands" at bounding box center [380, 296] width 36 height 9
click at [538, 298] on b "drinkable" at bounding box center [524, 296] width 34 height 9
click at [272, 315] on b "propositions" at bounding box center [294, 314] width 45 height 9
click at [543, 351] on b "needy" at bounding box center [532, 349] width 23 height 9
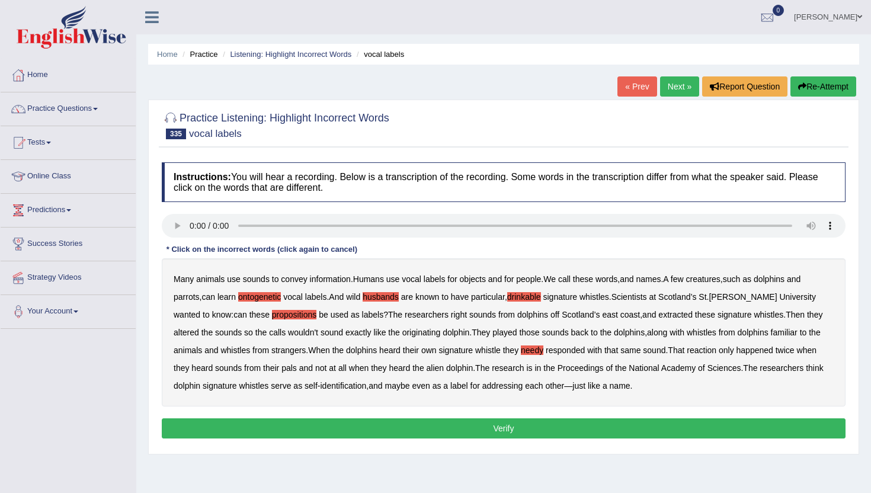
click at [620, 427] on button "Verify" at bounding box center [503, 428] width 683 height 20
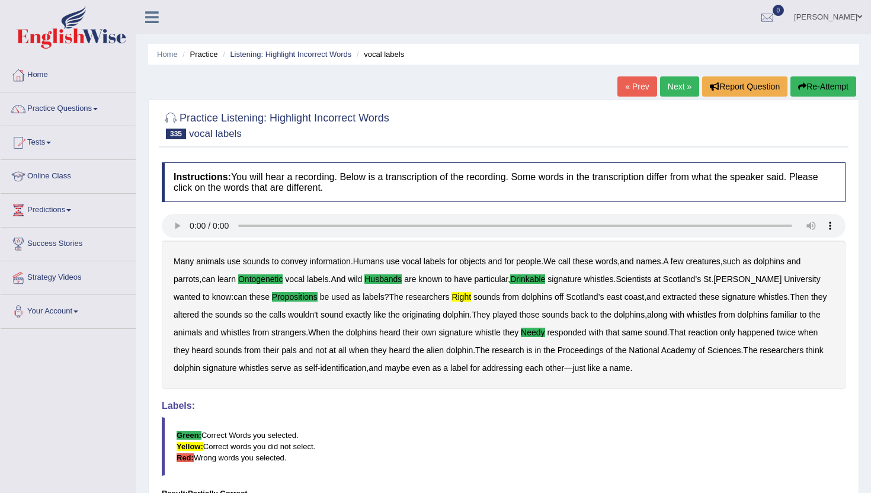
click at [669, 89] on link "Next »" at bounding box center [679, 86] width 39 height 20
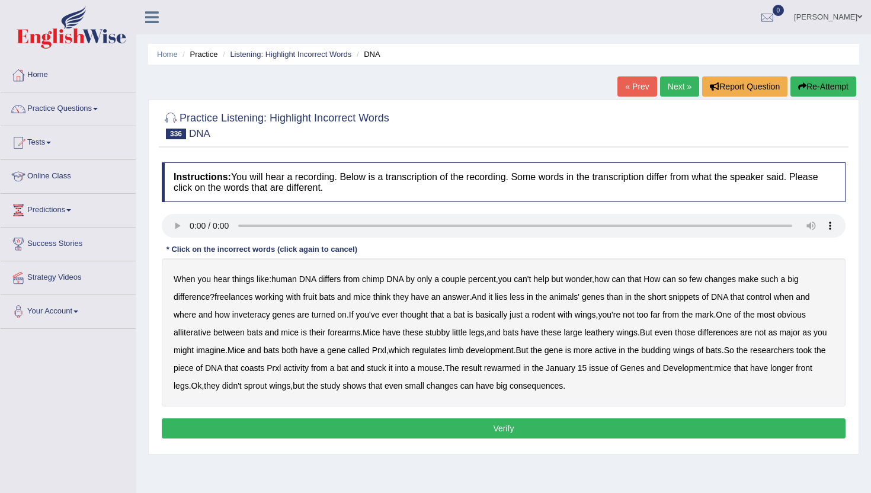
click at [246, 298] on b "freelances" at bounding box center [233, 296] width 38 height 9
click at [253, 316] on b "inveteracy" at bounding box center [251, 314] width 38 height 9
click at [187, 328] on b "alliterative" at bounding box center [192, 332] width 37 height 9
click at [264, 368] on b "coasts" at bounding box center [252, 367] width 24 height 9
click at [521, 366] on b "rewarmed" at bounding box center [502, 367] width 37 height 9
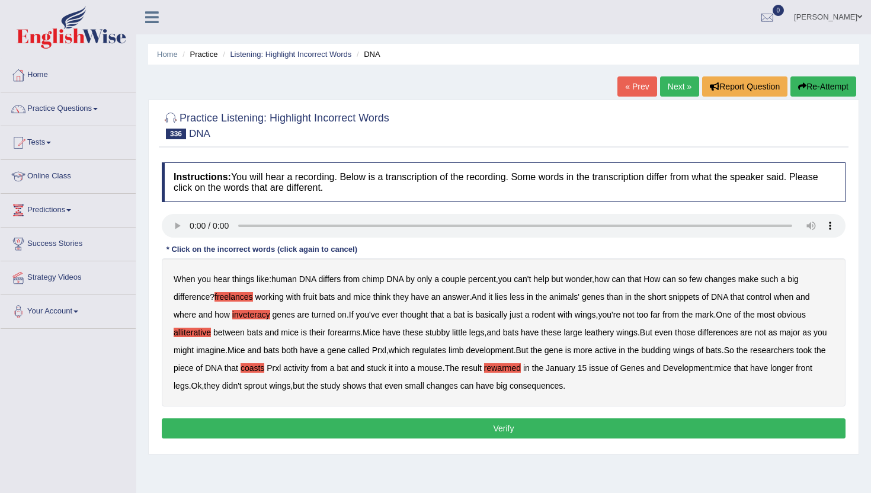
click at [603, 428] on button "Verify" at bounding box center [503, 428] width 683 height 20
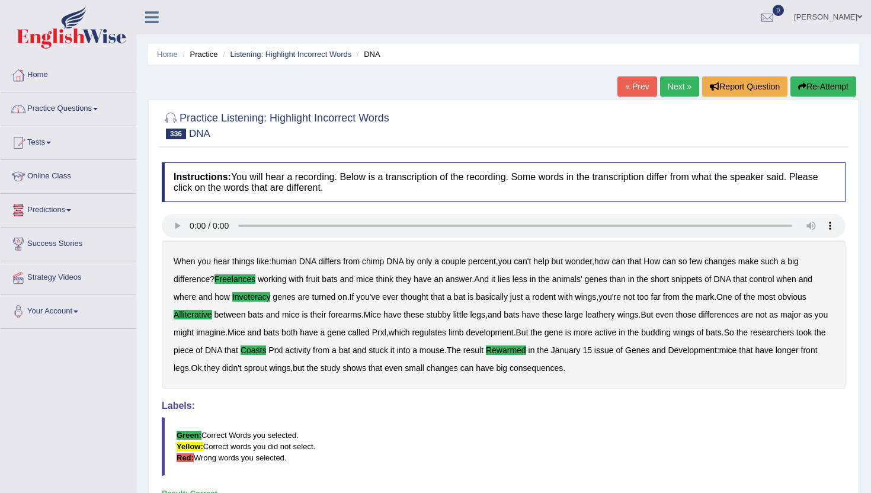
click at [52, 103] on link "Practice Questions" at bounding box center [68, 107] width 135 height 30
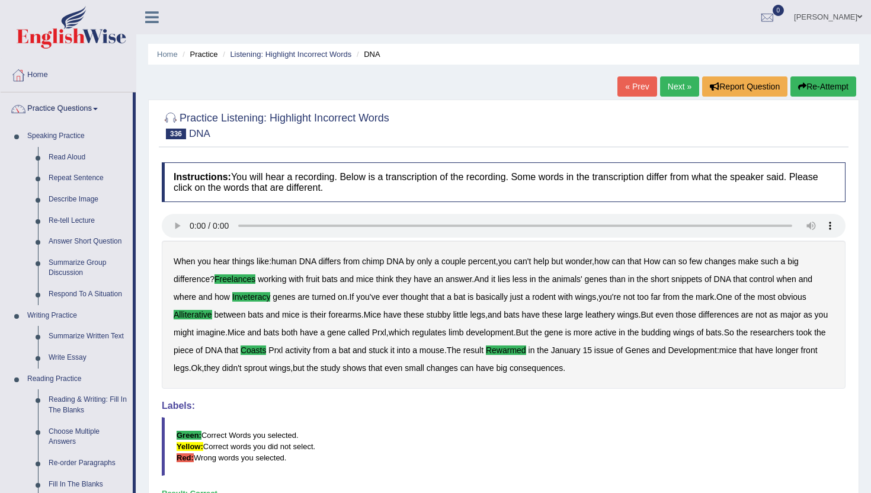
click at [152, 470] on div "Practice Listening: Highlight Incorrect Words 336 DNA Instructions: You will he…" at bounding box center [503, 338] width 711 height 477
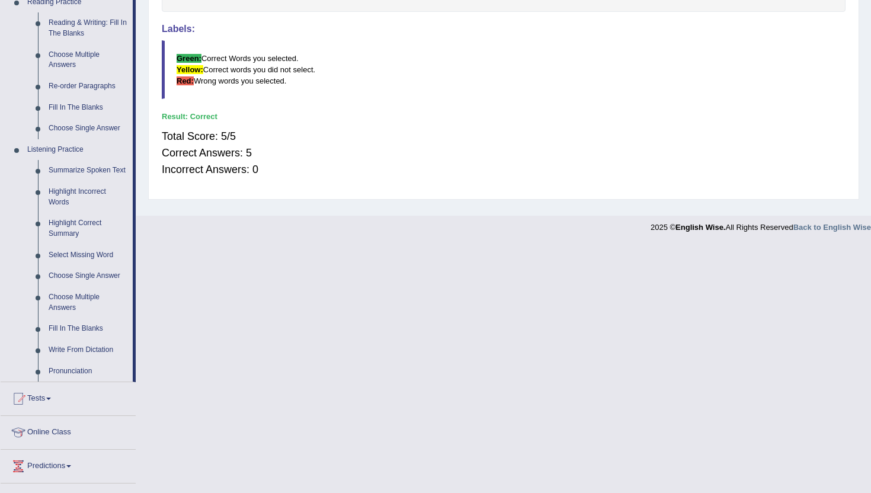
scroll to position [379, 0]
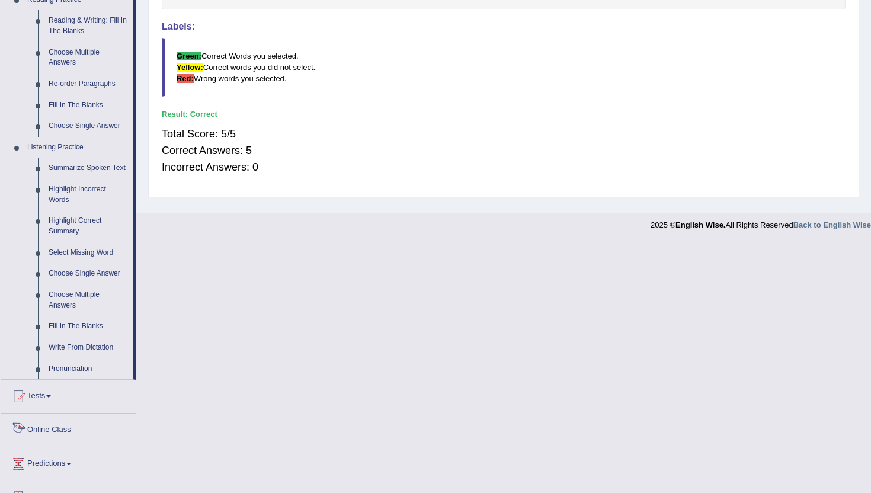
click at [52, 443] on link "Online Class" at bounding box center [68, 428] width 135 height 30
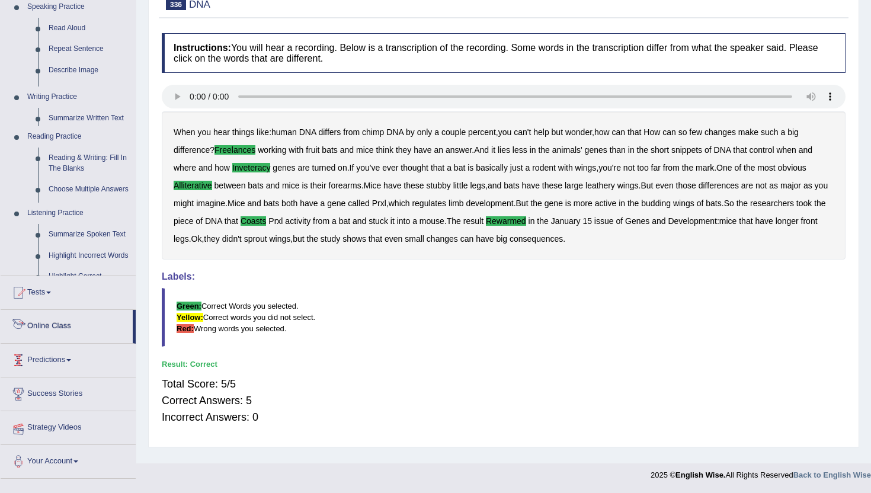
scroll to position [129, 0]
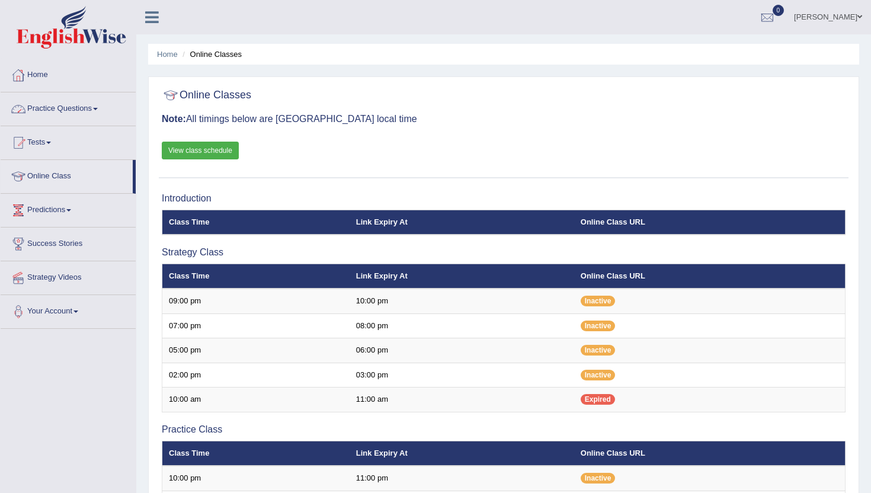
click at [34, 75] on link "Home" at bounding box center [68, 74] width 135 height 30
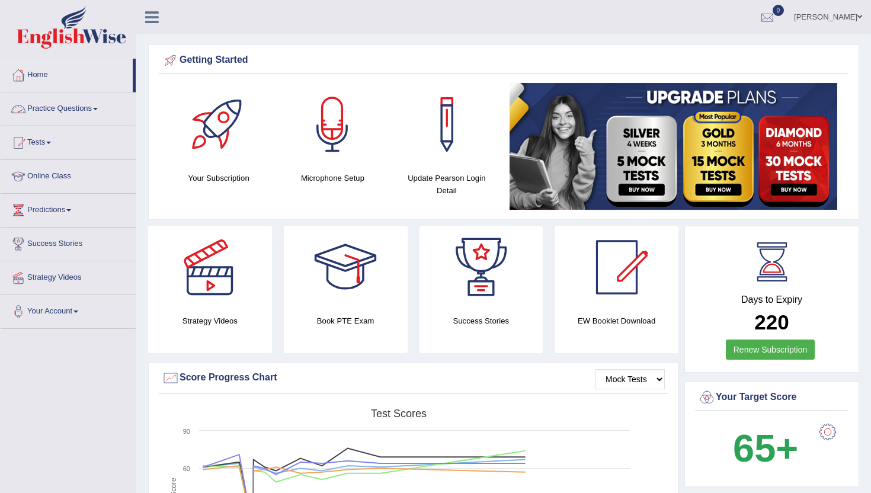
click at [34, 103] on link "Practice Questions" at bounding box center [68, 107] width 135 height 30
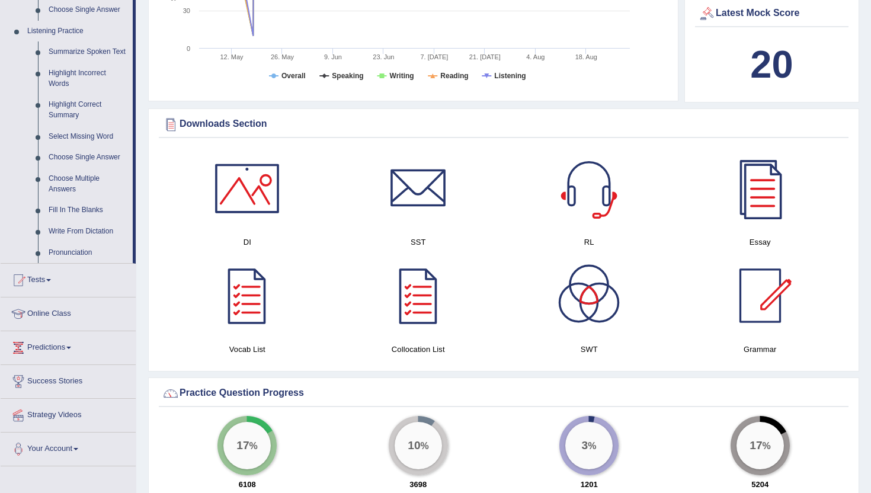
scroll to position [498, 0]
